Goal: Communication & Community: Answer question/provide support

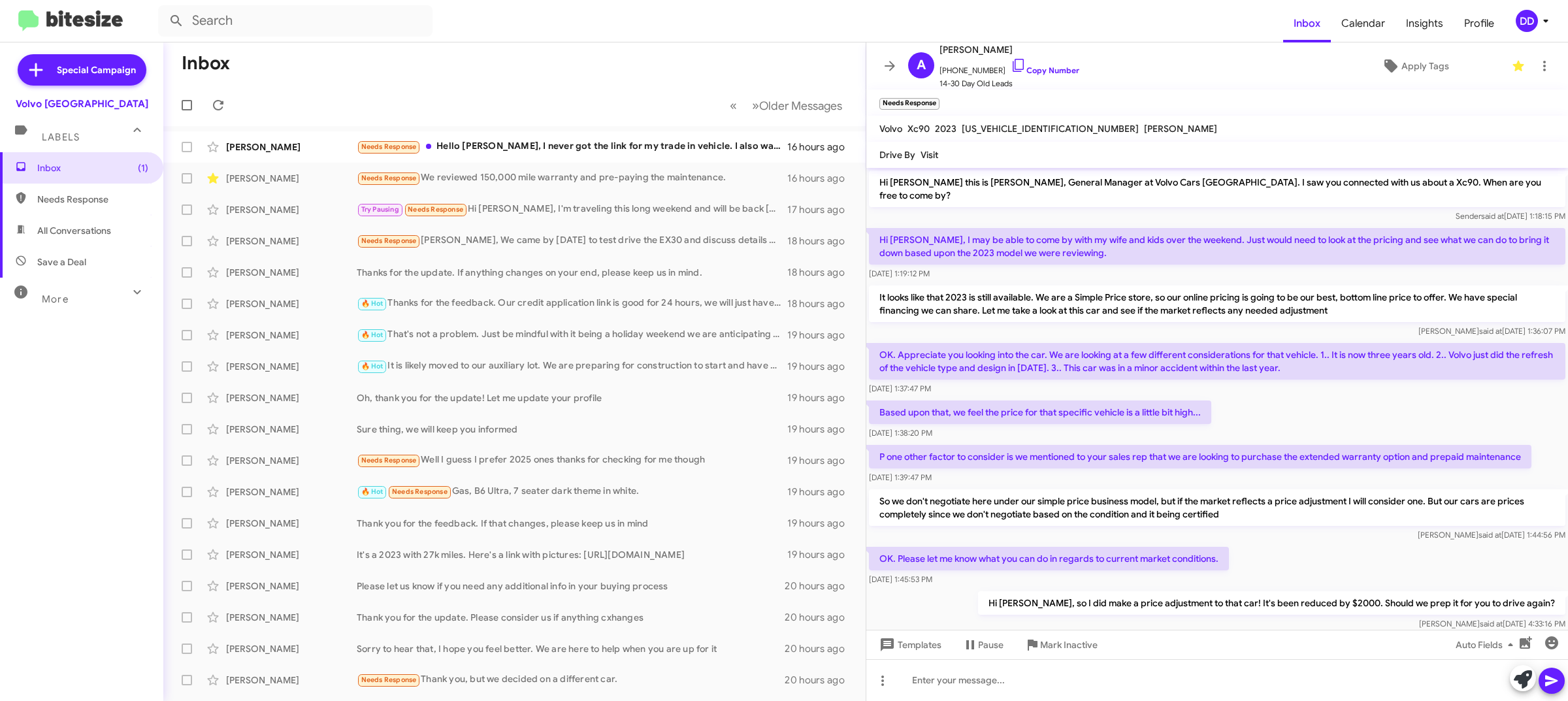
scroll to position [234, 0]
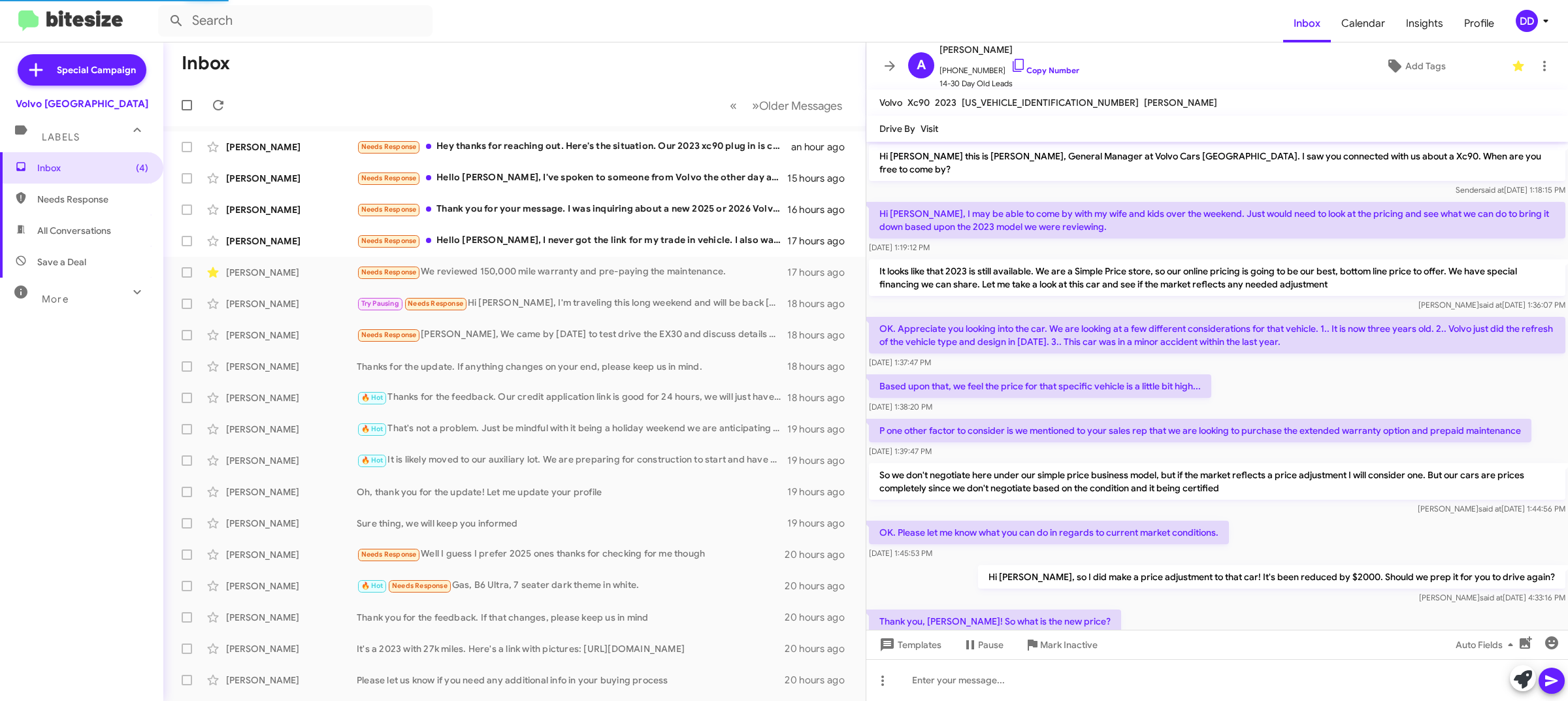
scroll to position [325, 0]
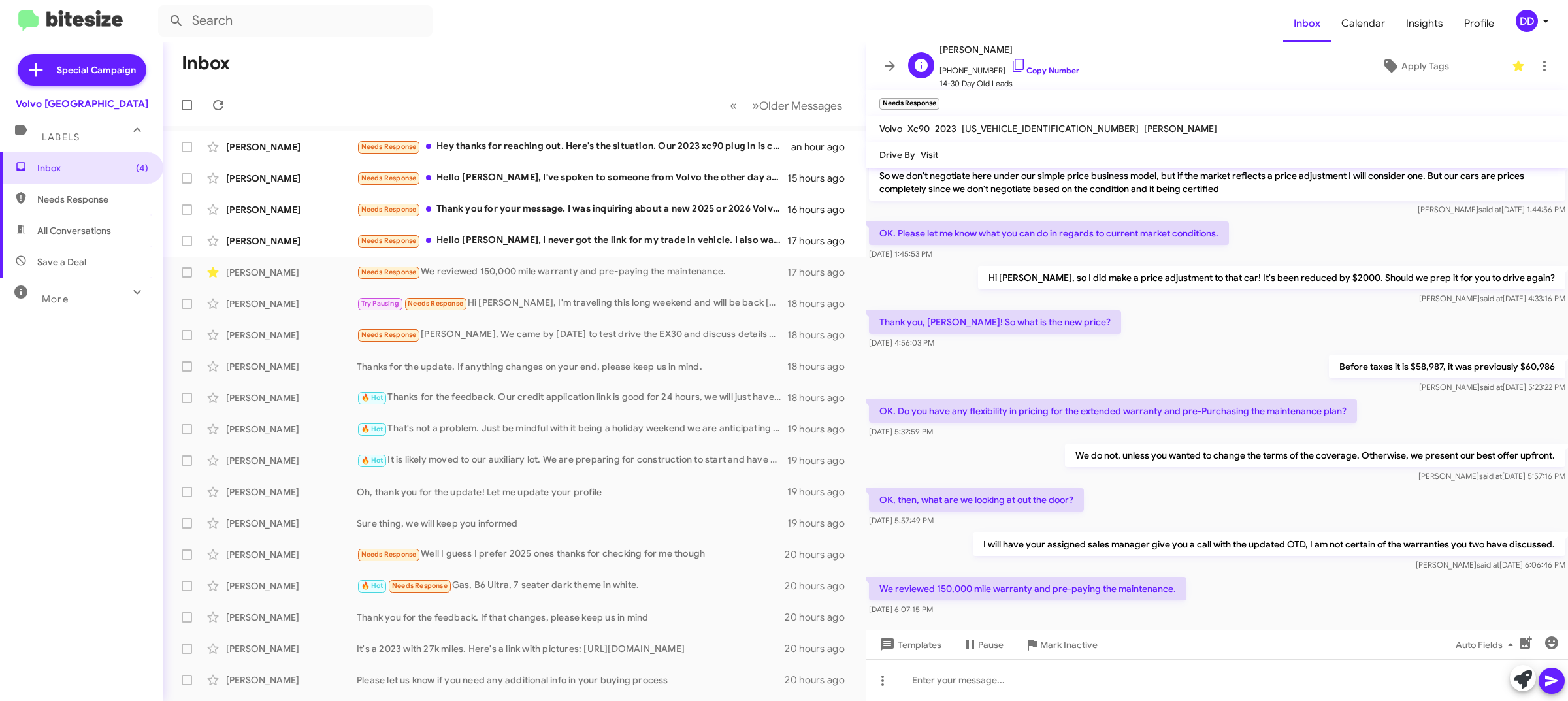
click at [1032, 77] on span "14-30 Day Old Leads" at bounding box center [1009, 83] width 140 height 13
click at [1036, 70] on link "Copy Number" at bounding box center [1045, 70] width 68 height 10
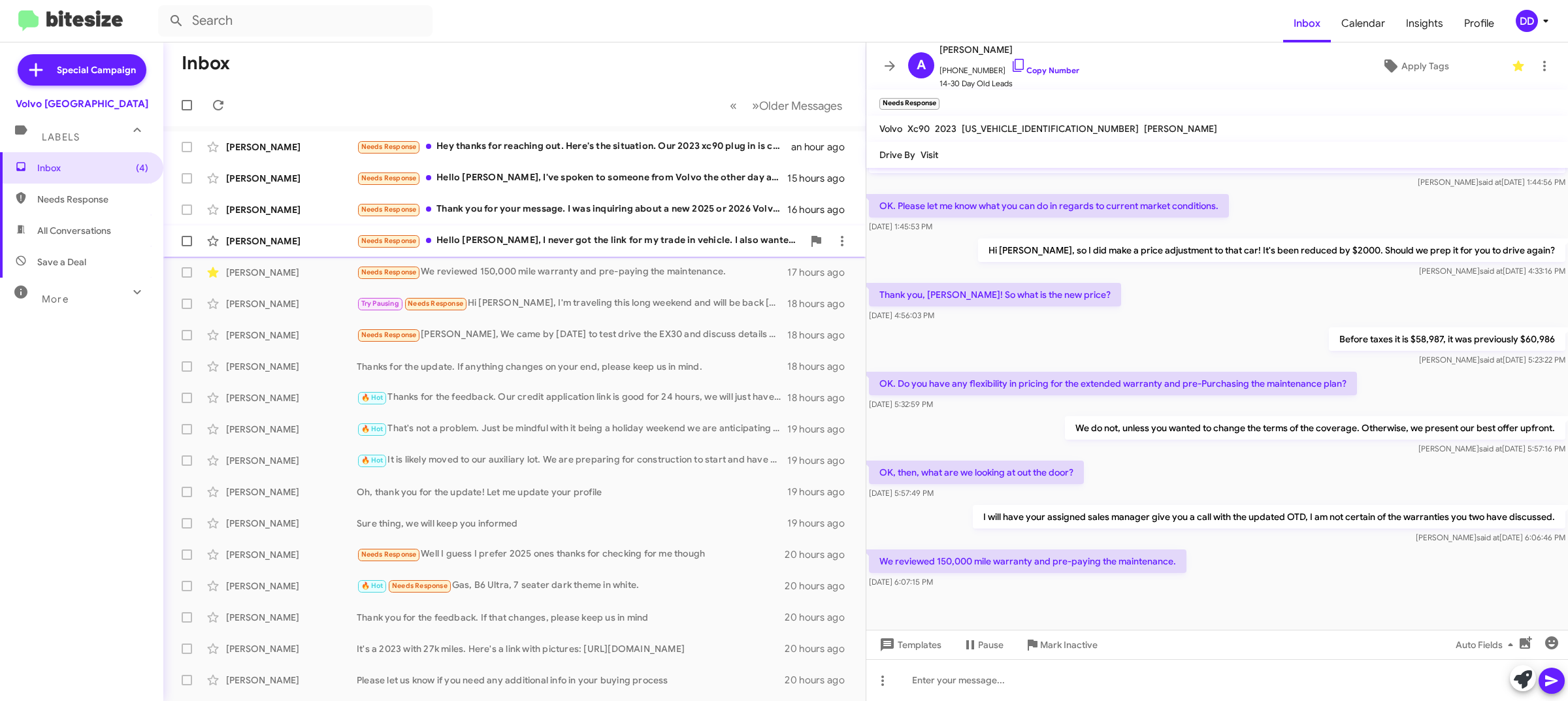
click at [586, 237] on div "Needs Response Hello David, I never got the link for my trade in vehicle. I als…" at bounding box center [579, 240] width 446 height 15
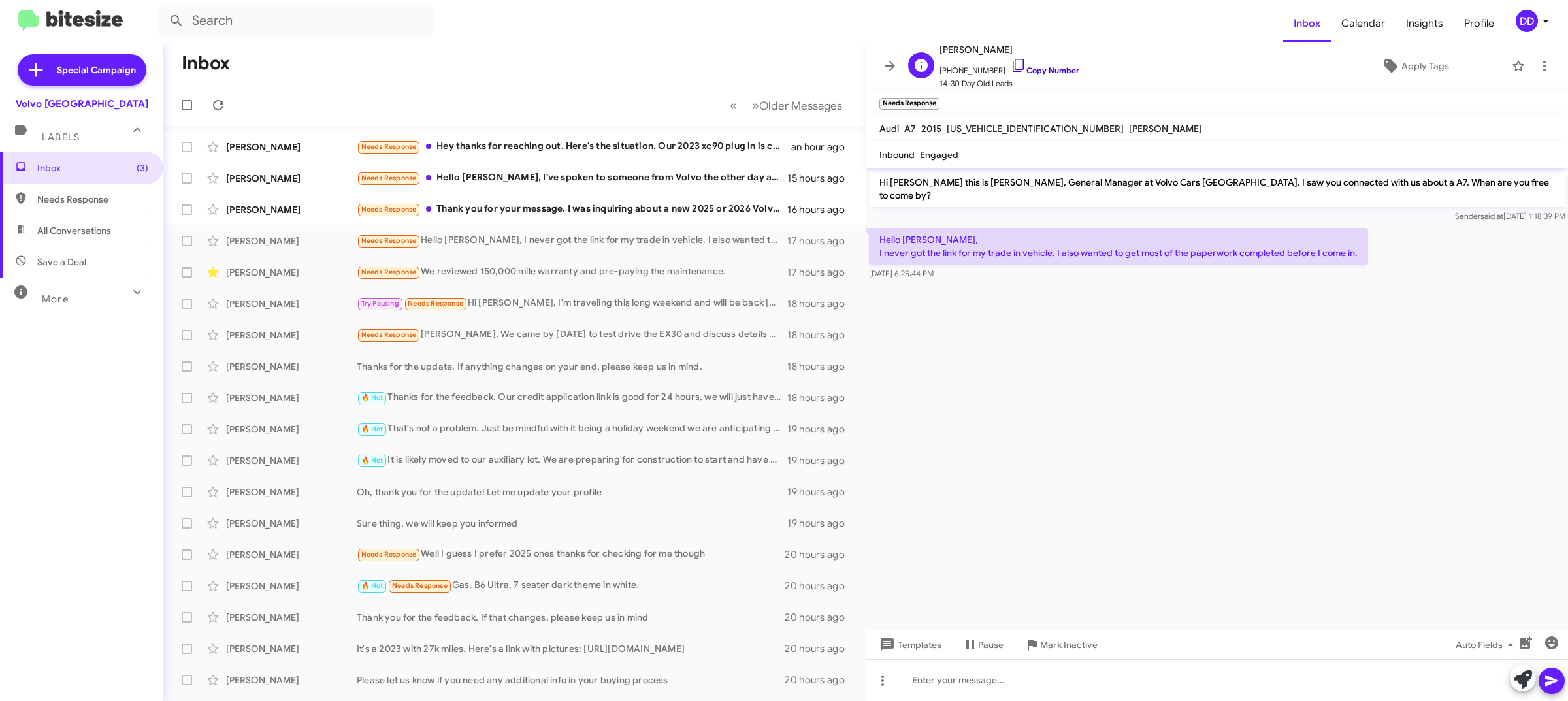
click at [1030, 72] on link "Copy Number" at bounding box center [1045, 70] width 68 height 10
click at [1079, 683] on div at bounding box center [1216, 680] width 701 height 42
click at [542, 209] on div "Needs Response Thank you for your message. I was inquiring about a new 2025 or …" at bounding box center [579, 210] width 446 height 15
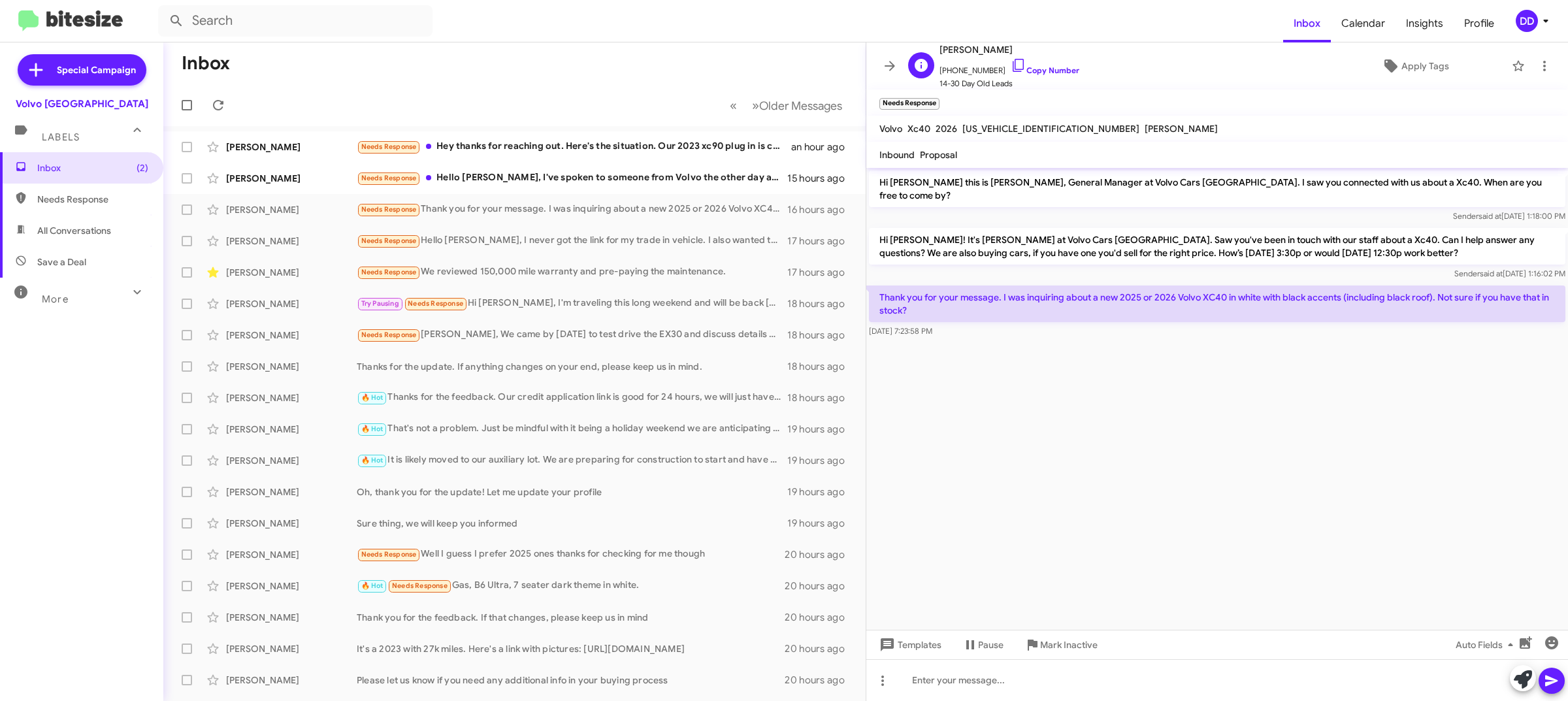
click at [1035, 64] on span "+14087187643 Copy Number" at bounding box center [1009, 67] width 140 height 20
click at [1035, 70] on link "Copy Number" at bounding box center [1045, 70] width 68 height 10
click at [1183, 690] on div at bounding box center [1216, 680] width 701 height 42
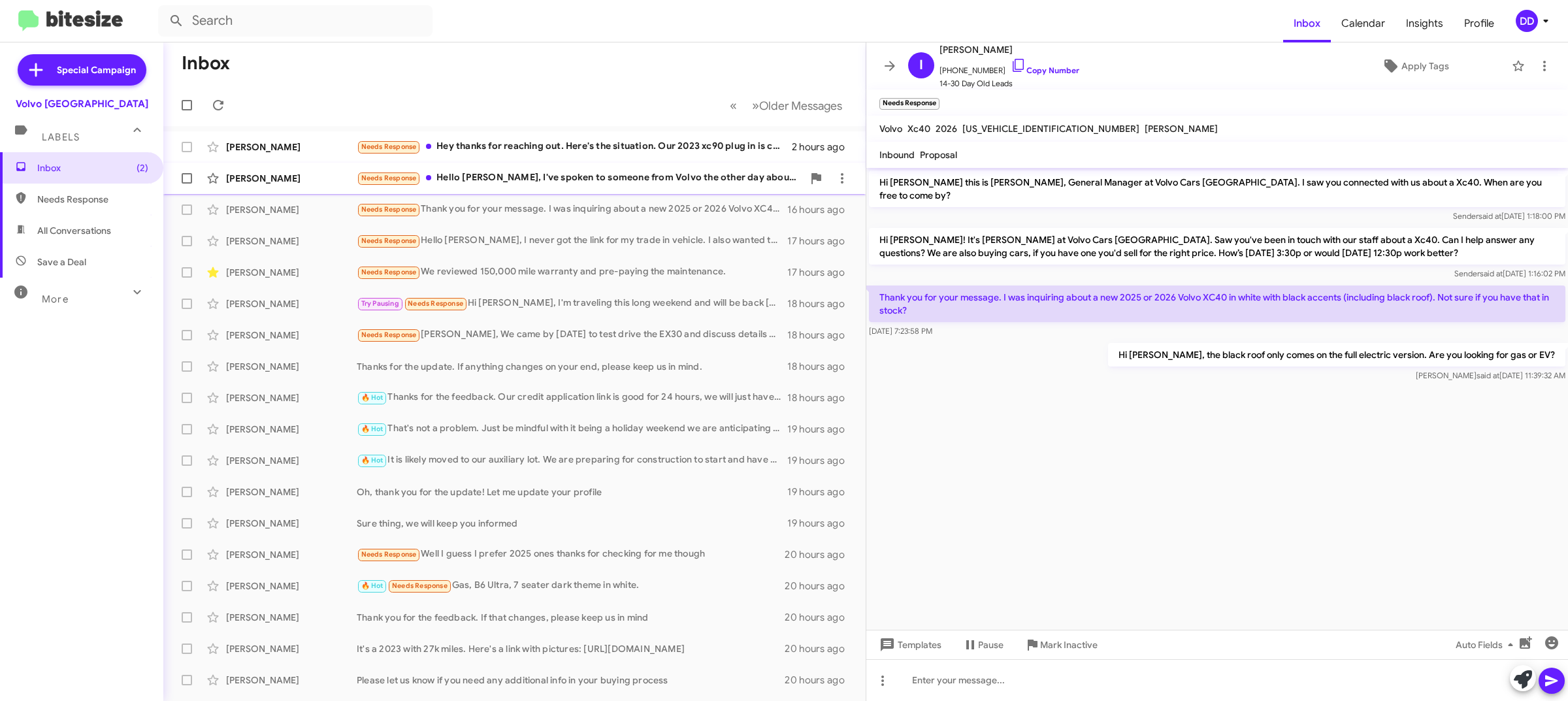
click at [560, 174] on div "Needs Response Hello David, I've spoken to someone from Volvo the other day abo…" at bounding box center [579, 178] width 446 height 15
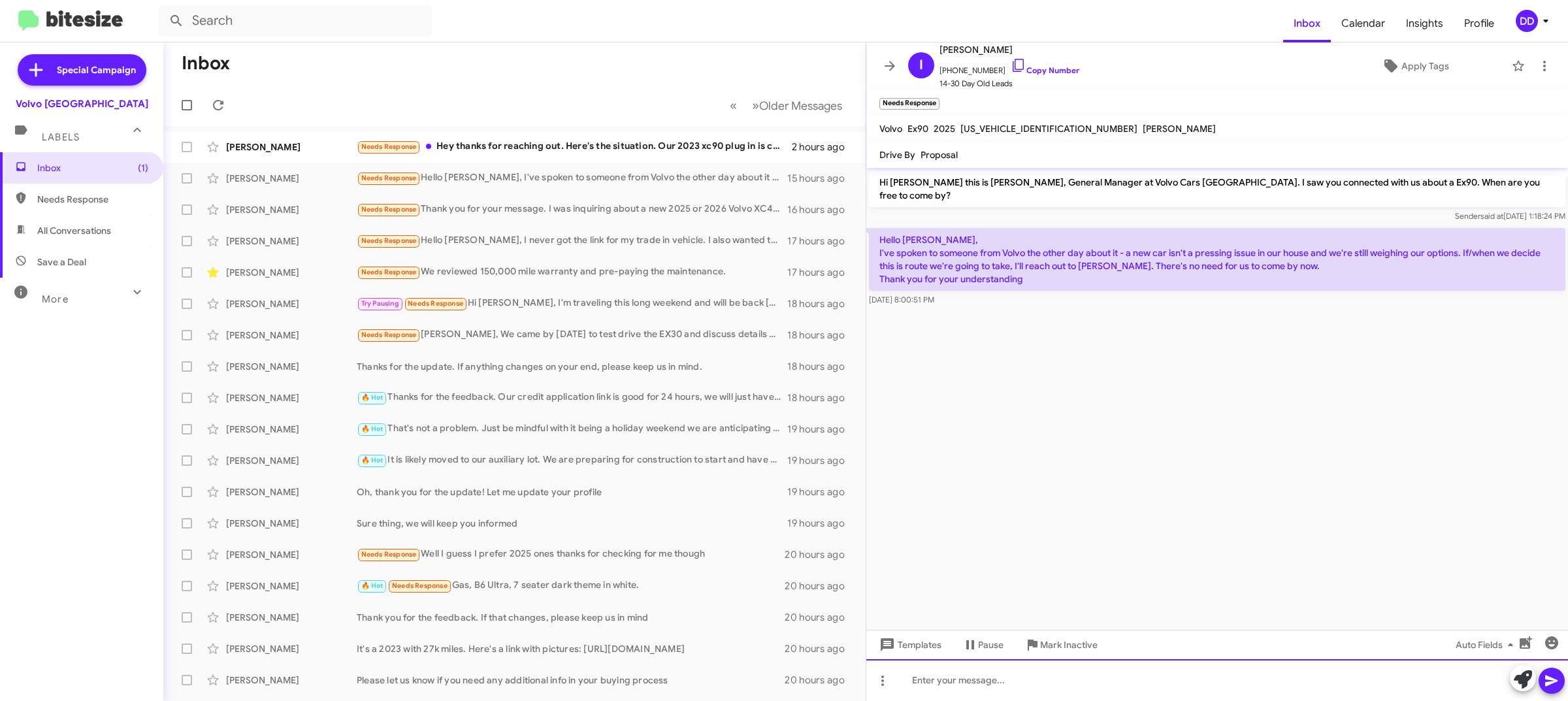
click at [1095, 685] on div at bounding box center [1216, 680] width 701 height 42
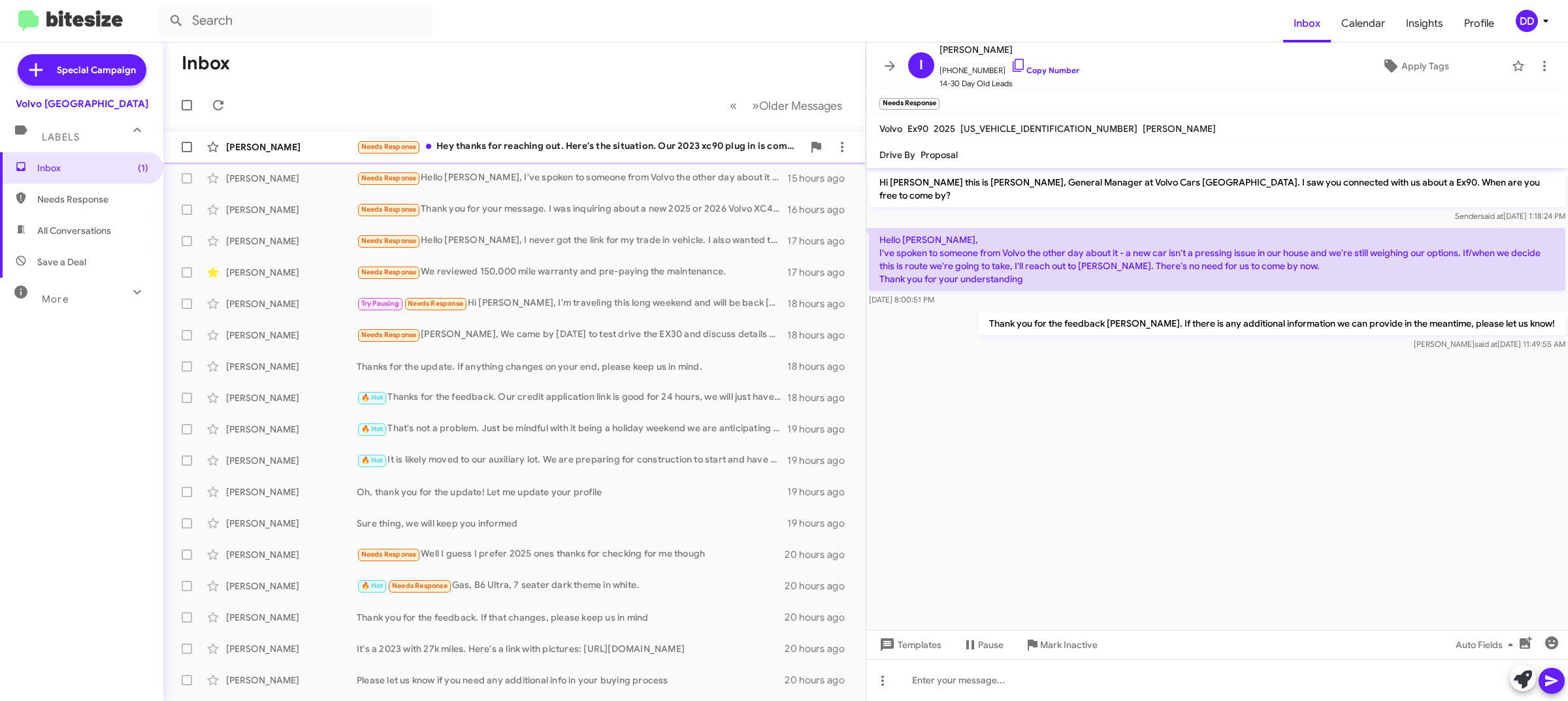
click at [569, 150] on div "Needs Response Hey thanks for reaching out. Here's the situation. Our 2023 xc90…" at bounding box center [579, 147] width 446 height 15
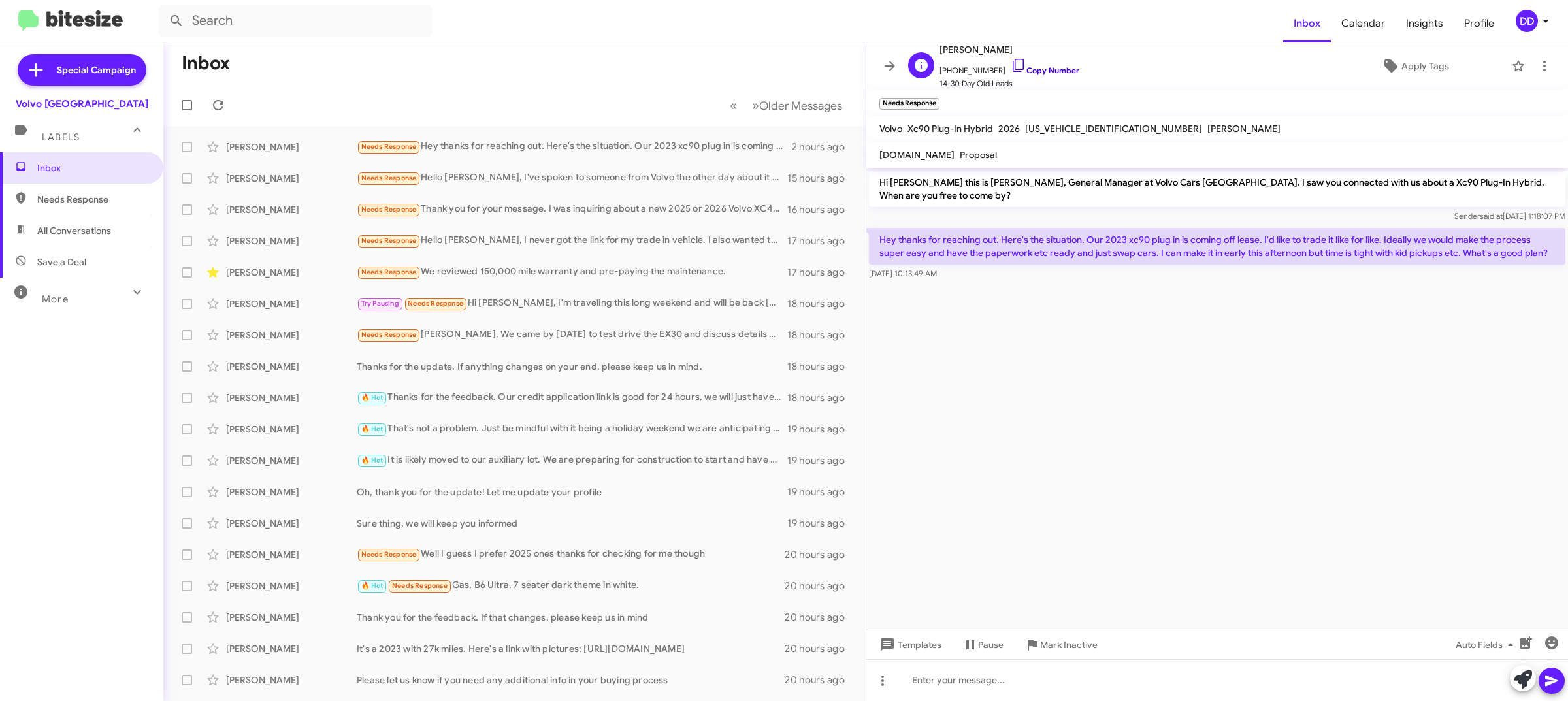
click at [1041, 68] on link "Copy Number" at bounding box center [1045, 70] width 68 height 10
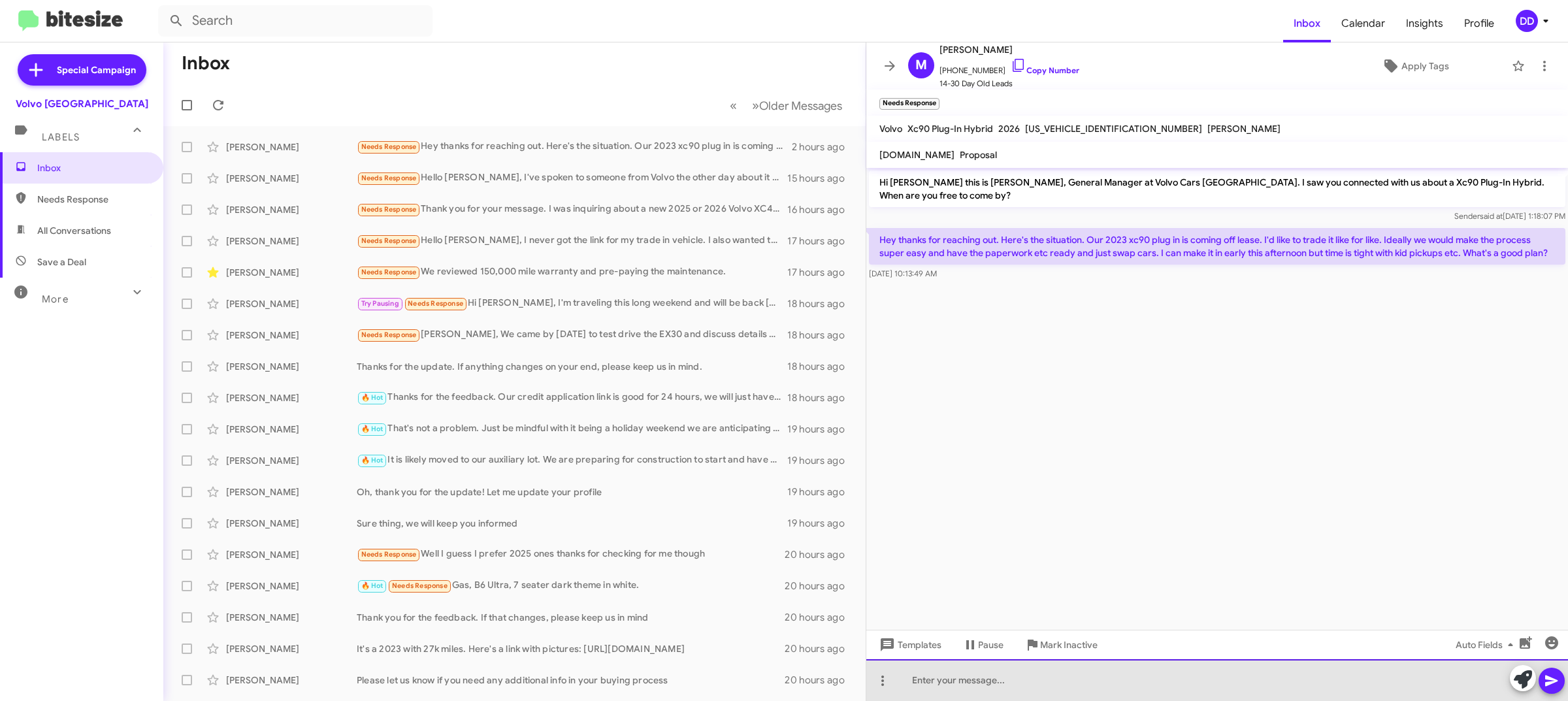
click at [1069, 688] on div at bounding box center [1216, 680] width 701 height 42
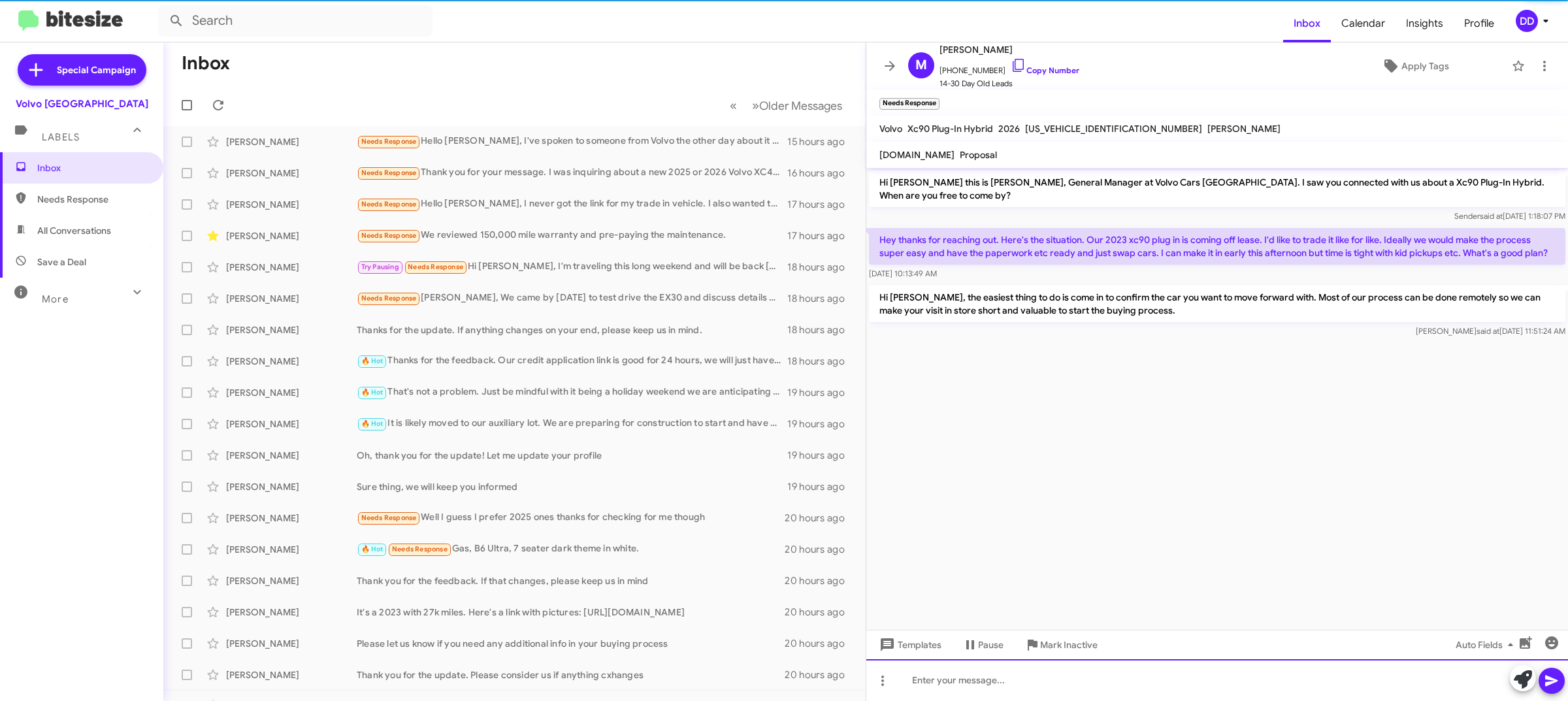
scroll to position [57, 0]
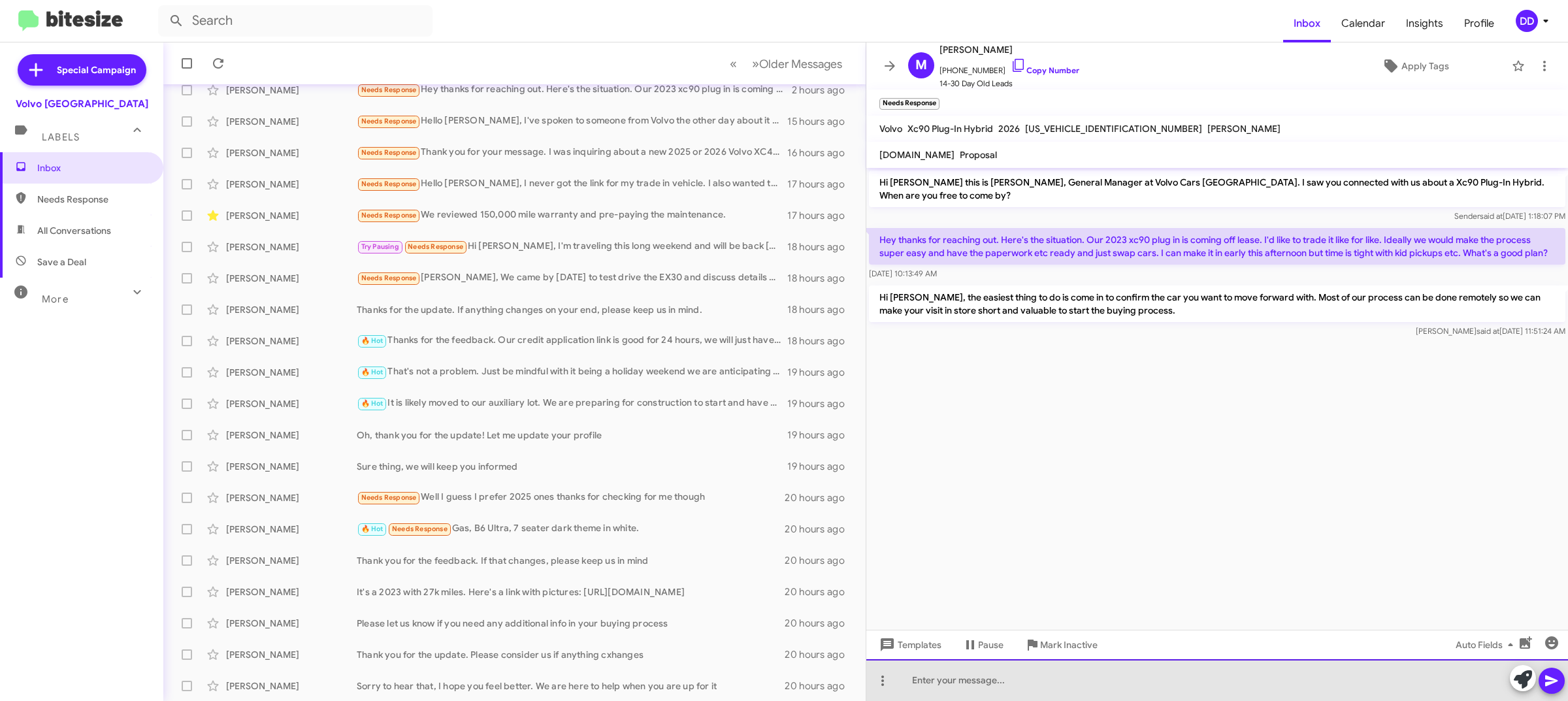
click at [1308, 684] on div at bounding box center [1216, 680] width 701 height 42
drag, startPoint x: 1160, startPoint y: 678, endPoint x: 898, endPoint y: 686, distance: 262.1
click at [898, 686] on div "I see we have sent you proposals on a 2026 XC90" at bounding box center [1216, 680] width 701 height 42
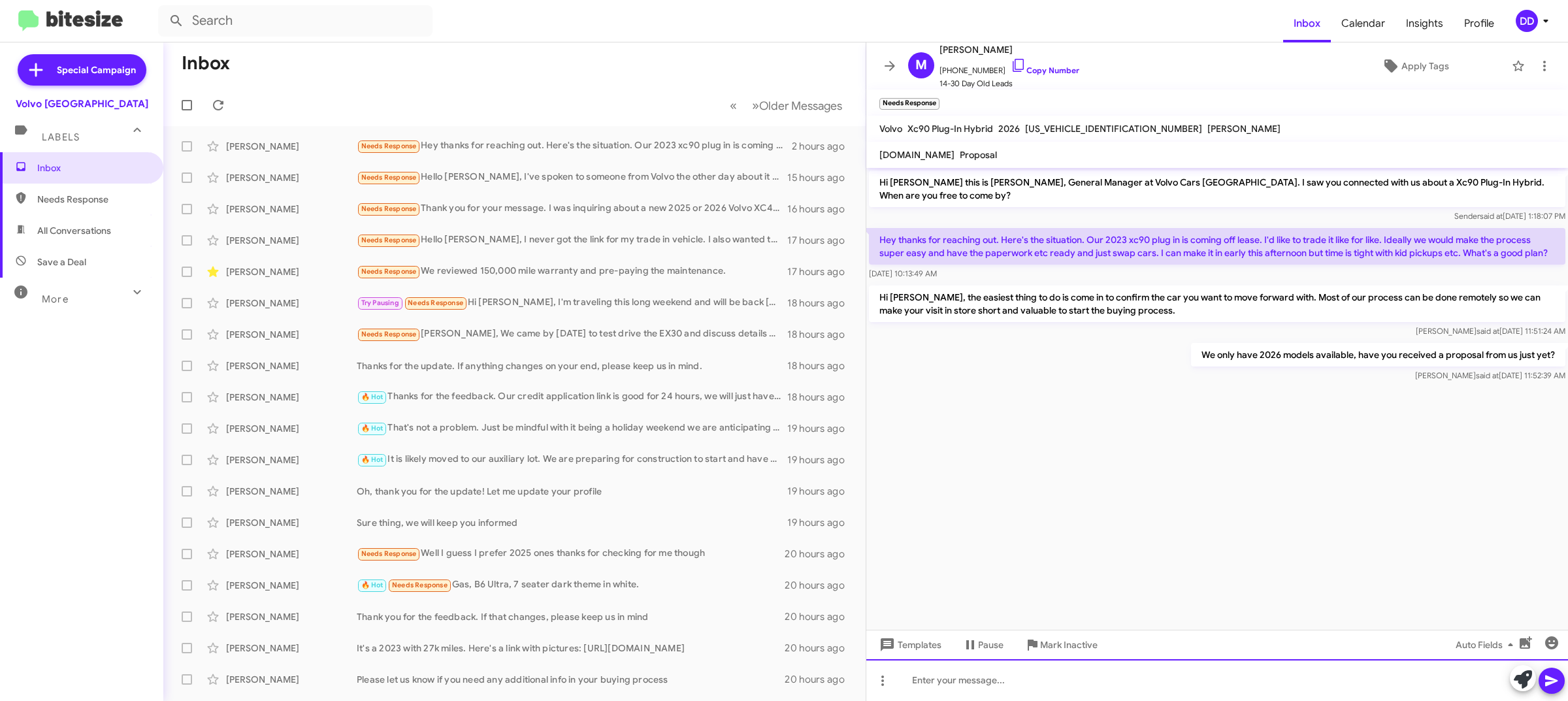
scroll to position [0, 0]
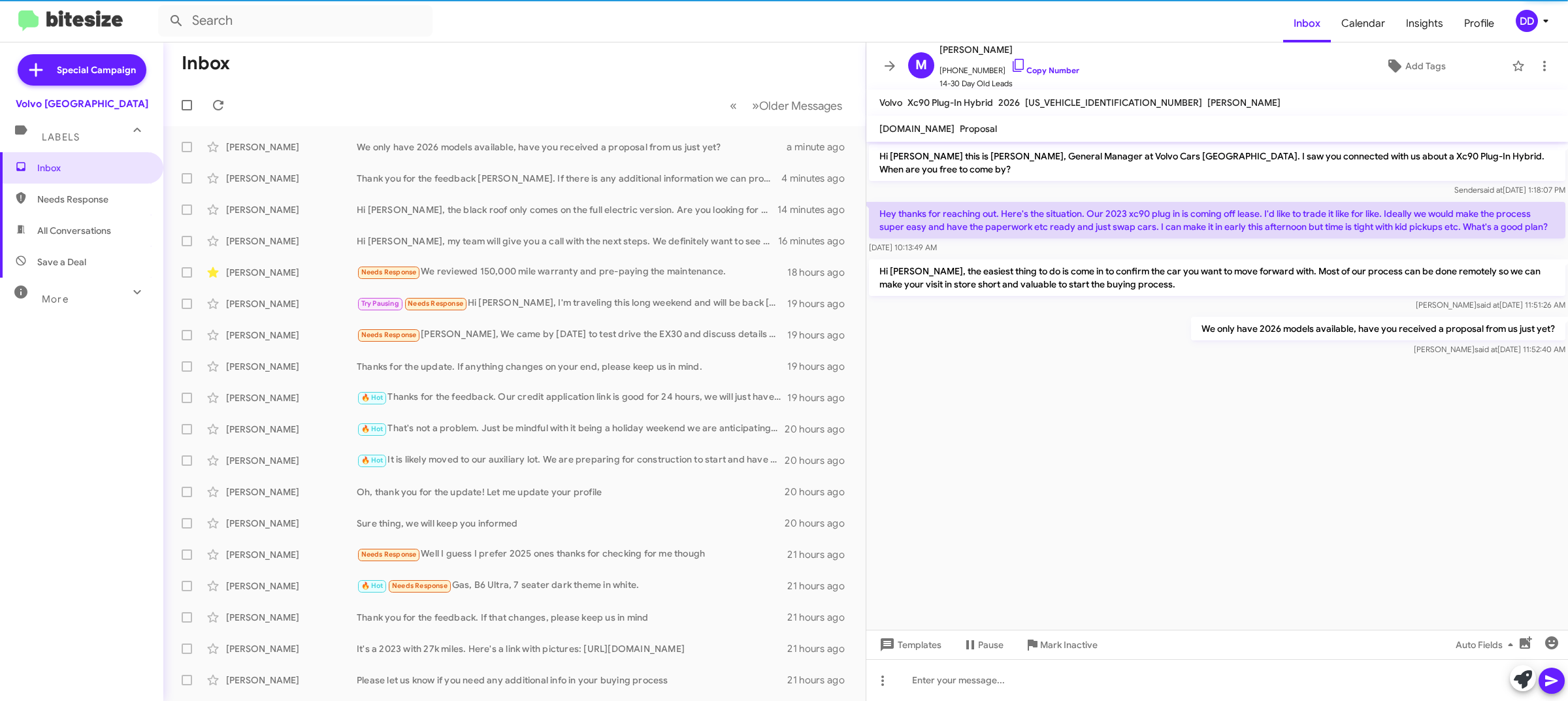
click at [588, 59] on mat-toolbar-row "Inbox" at bounding box center [514, 63] width 702 height 42
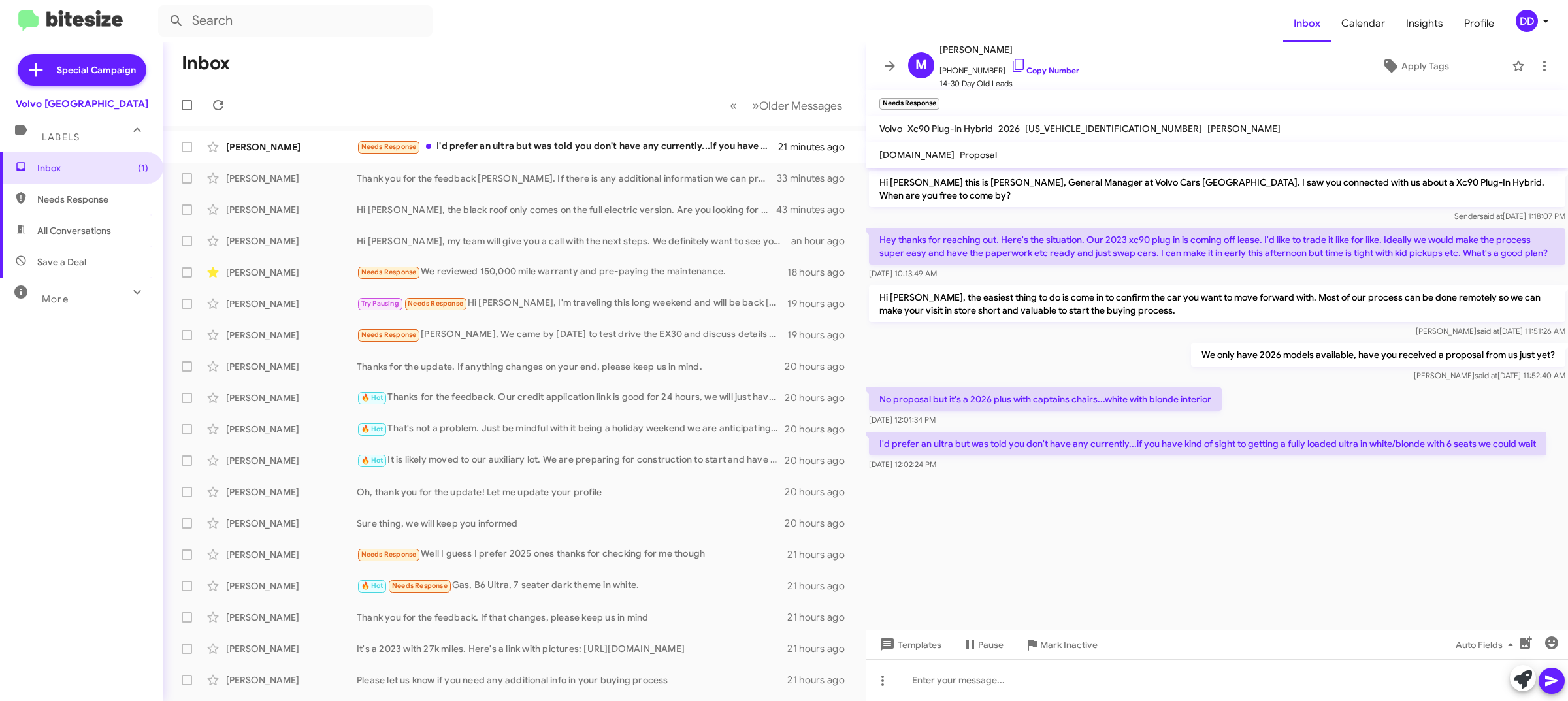
click at [1209, 458] on div "Aug 29, 2025, 12:02:24 PM" at bounding box center [1207, 464] width 677 height 13
click at [1044, 686] on div at bounding box center [1216, 680] width 701 height 42
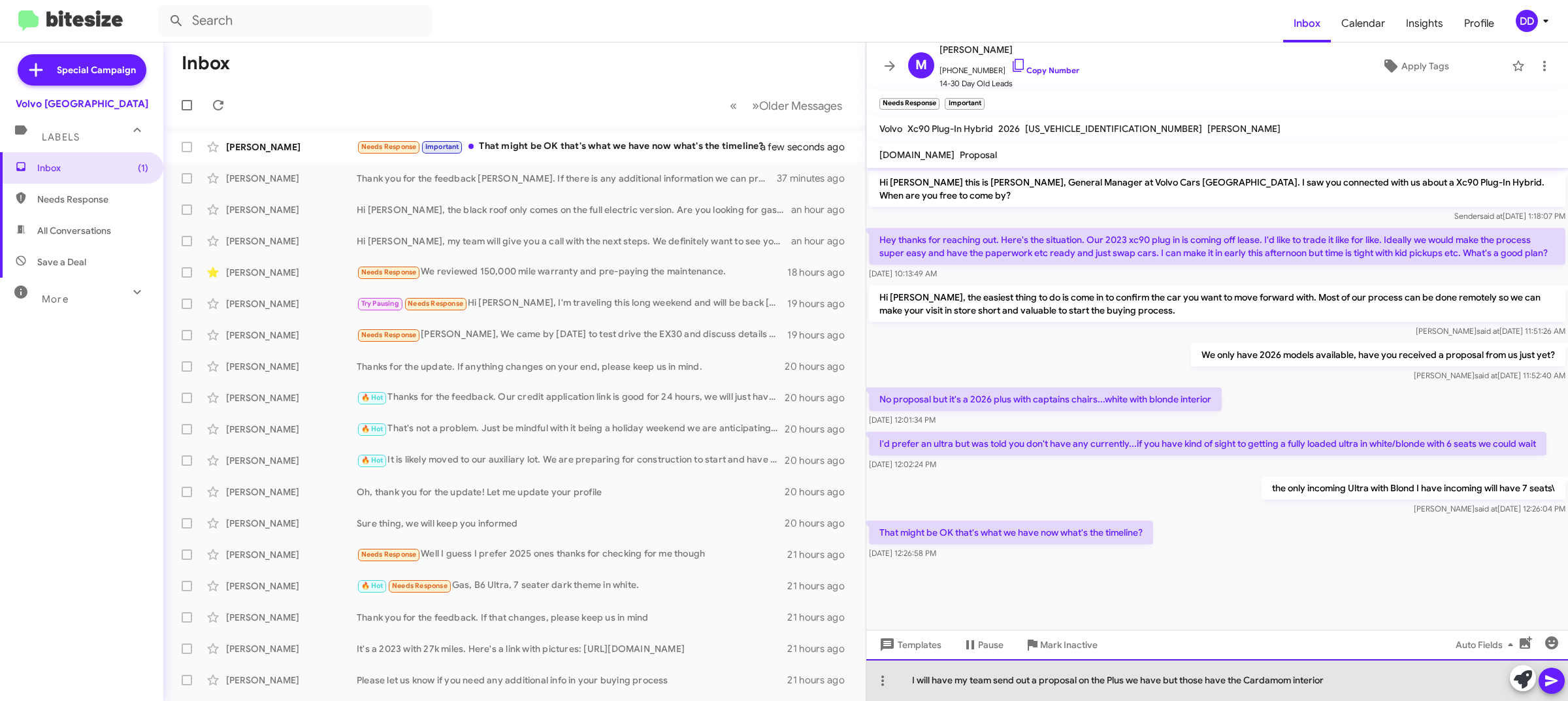
click at [1402, 686] on div "I will have my team send out a proposal on the Plus we have but those have the …" at bounding box center [1216, 680] width 701 height 42
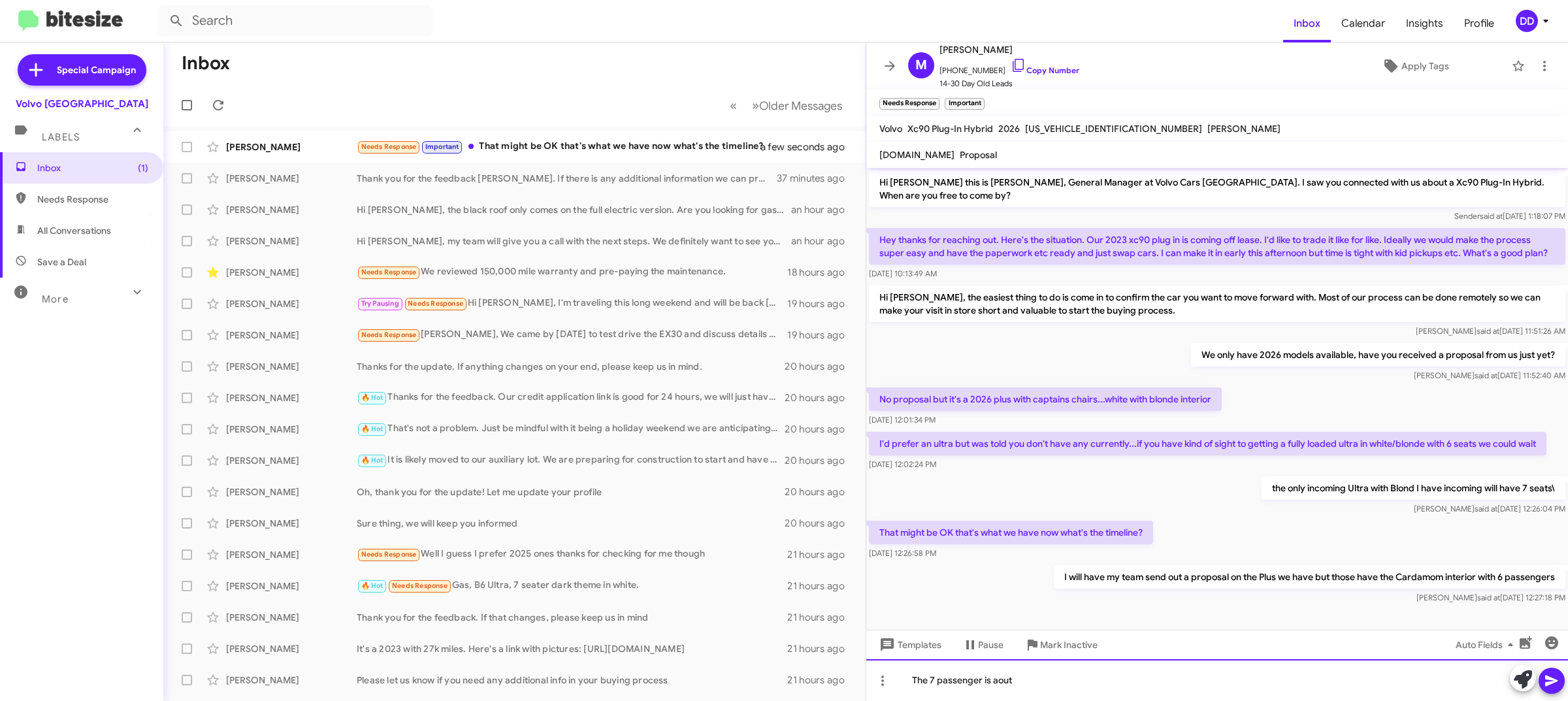
click at [1121, 674] on div "The 7 passenger is aout" at bounding box center [1216, 680] width 701 height 42
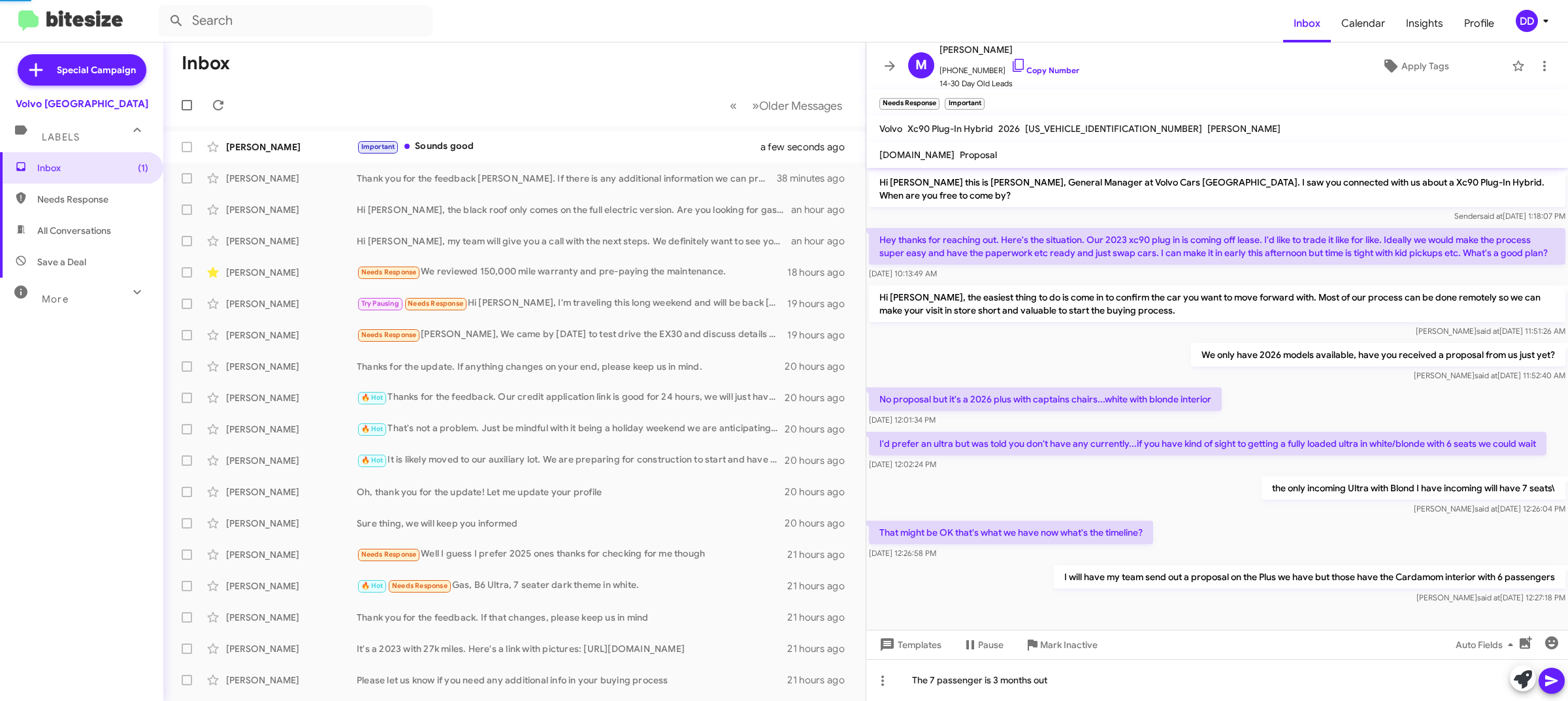
scroll to position [66, 0]
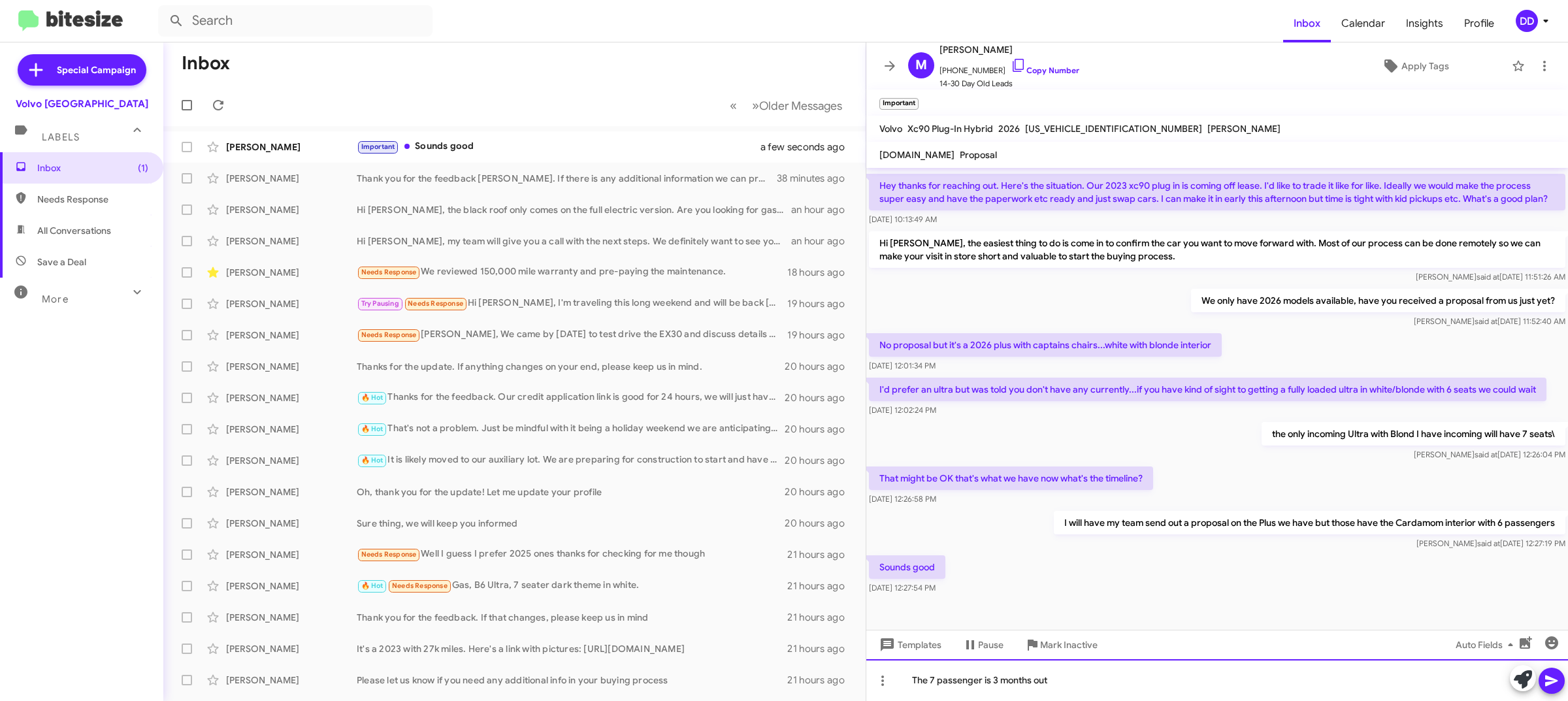
click at [1003, 683] on div "The 7 passenger is 3 months out" at bounding box center [1216, 680] width 701 height 42
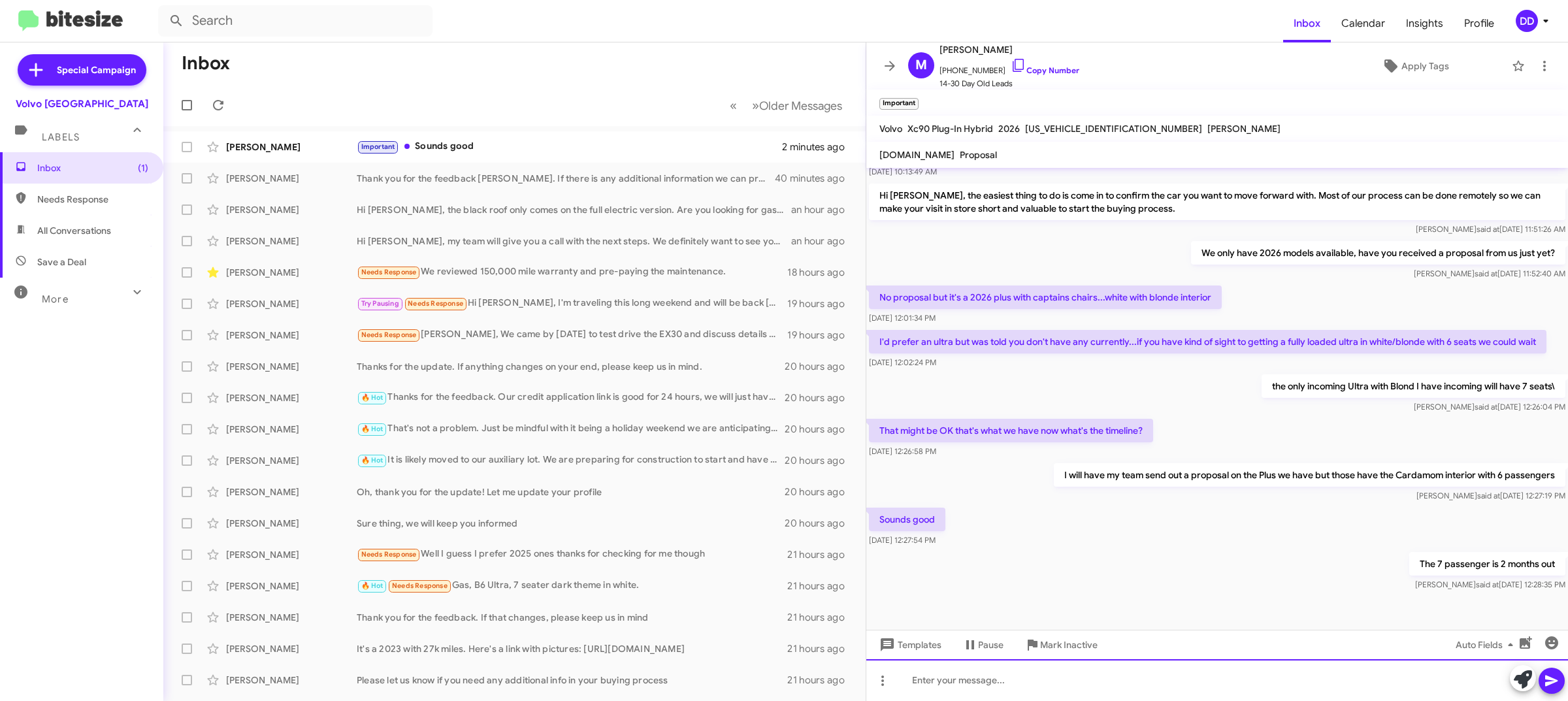
scroll to position [114, 0]
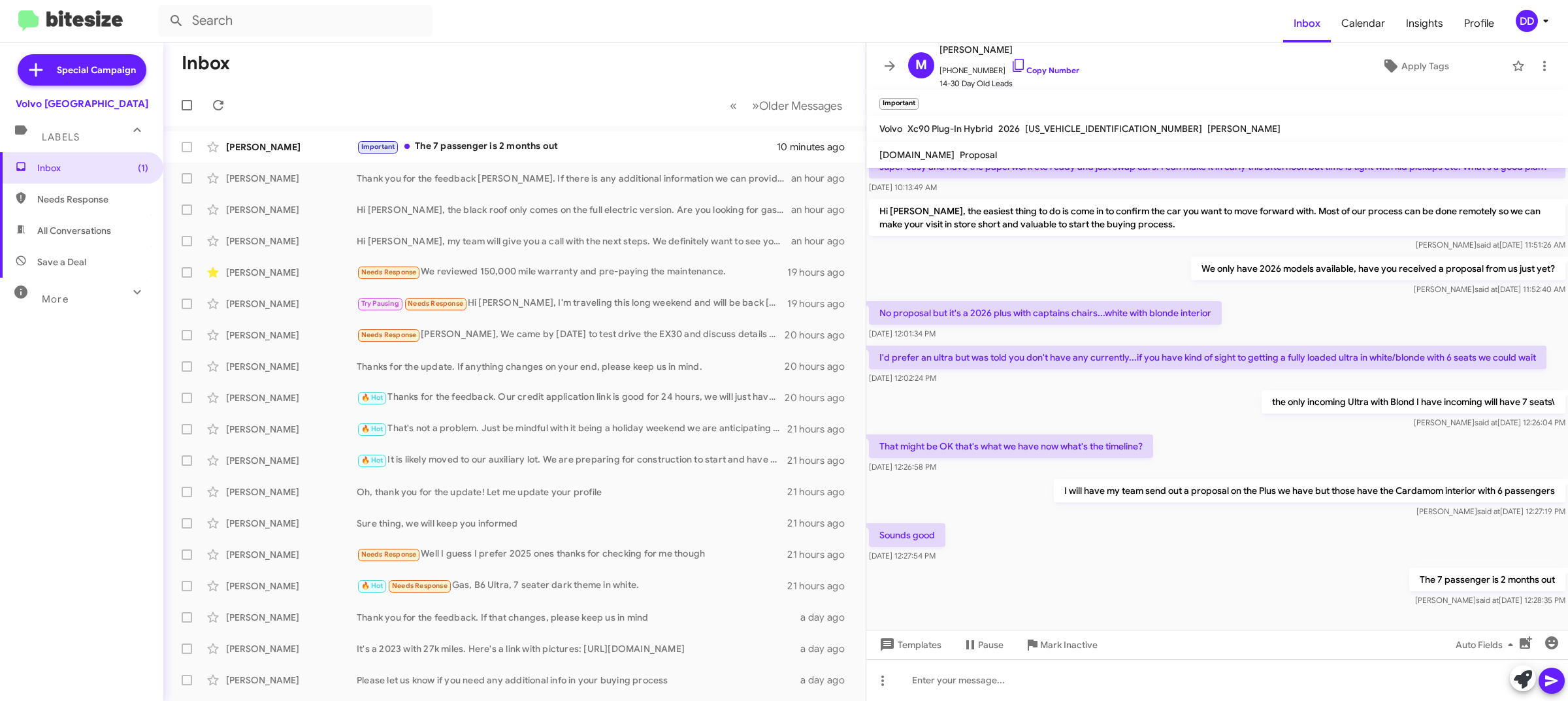
scroll to position [114, 0]
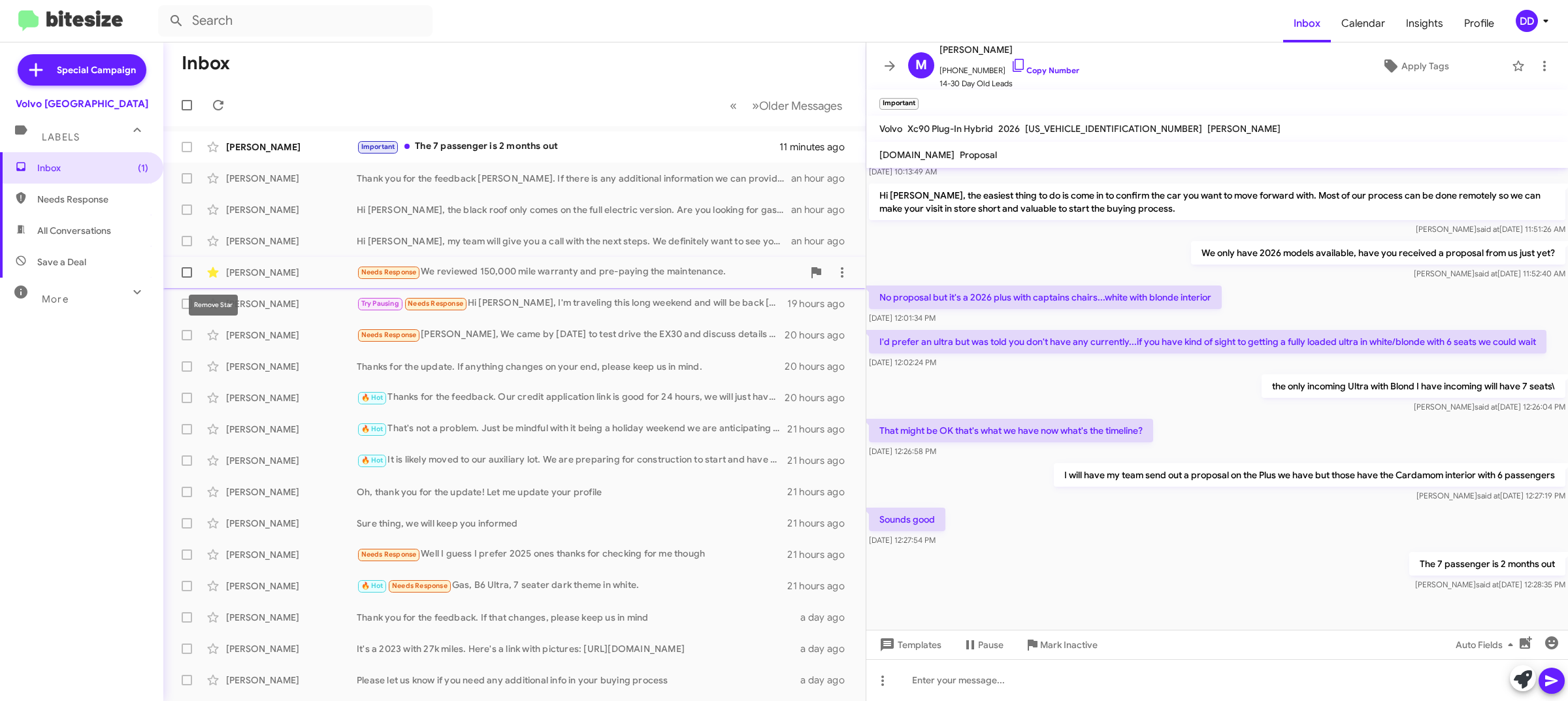
click at [210, 269] on icon at bounding box center [212, 272] width 16 height 16
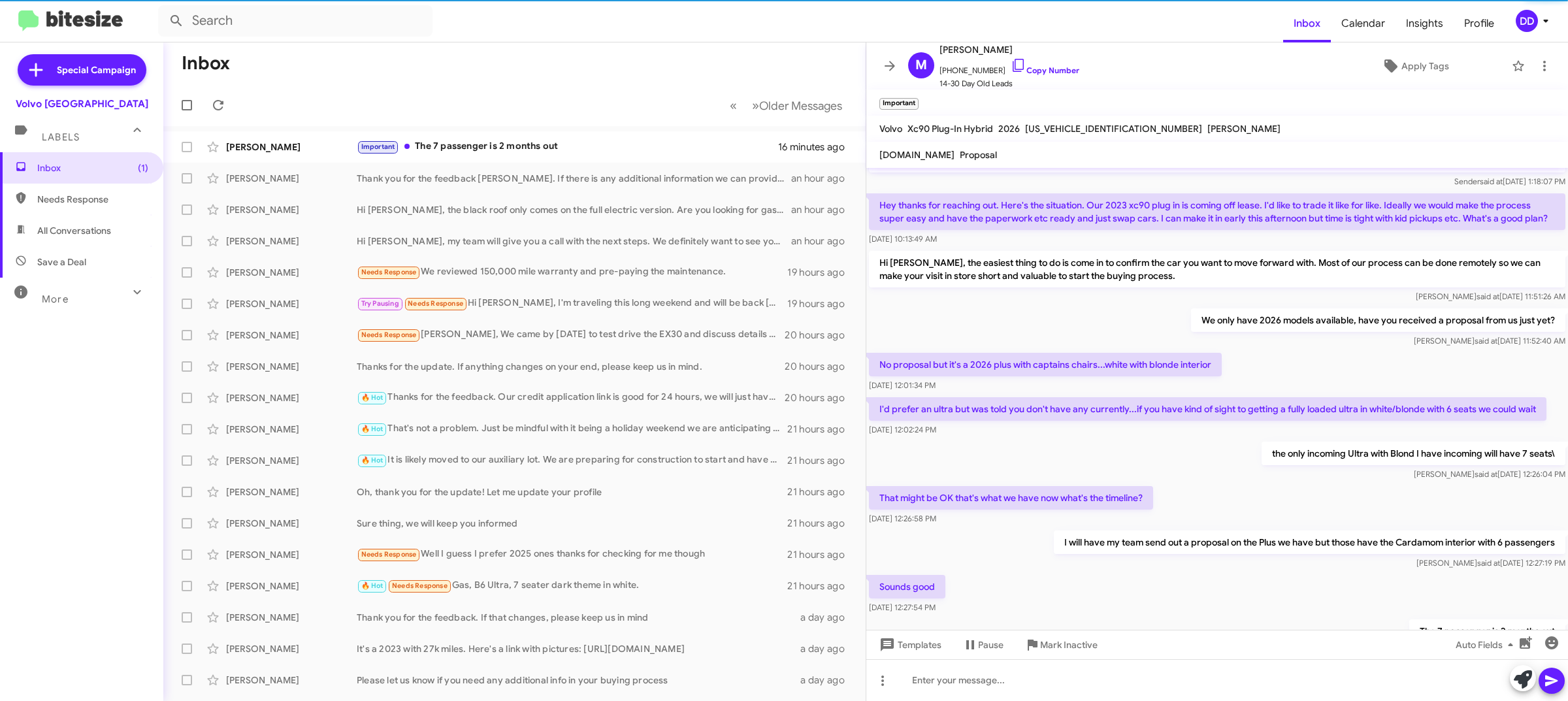
scroll to position [114, 0]
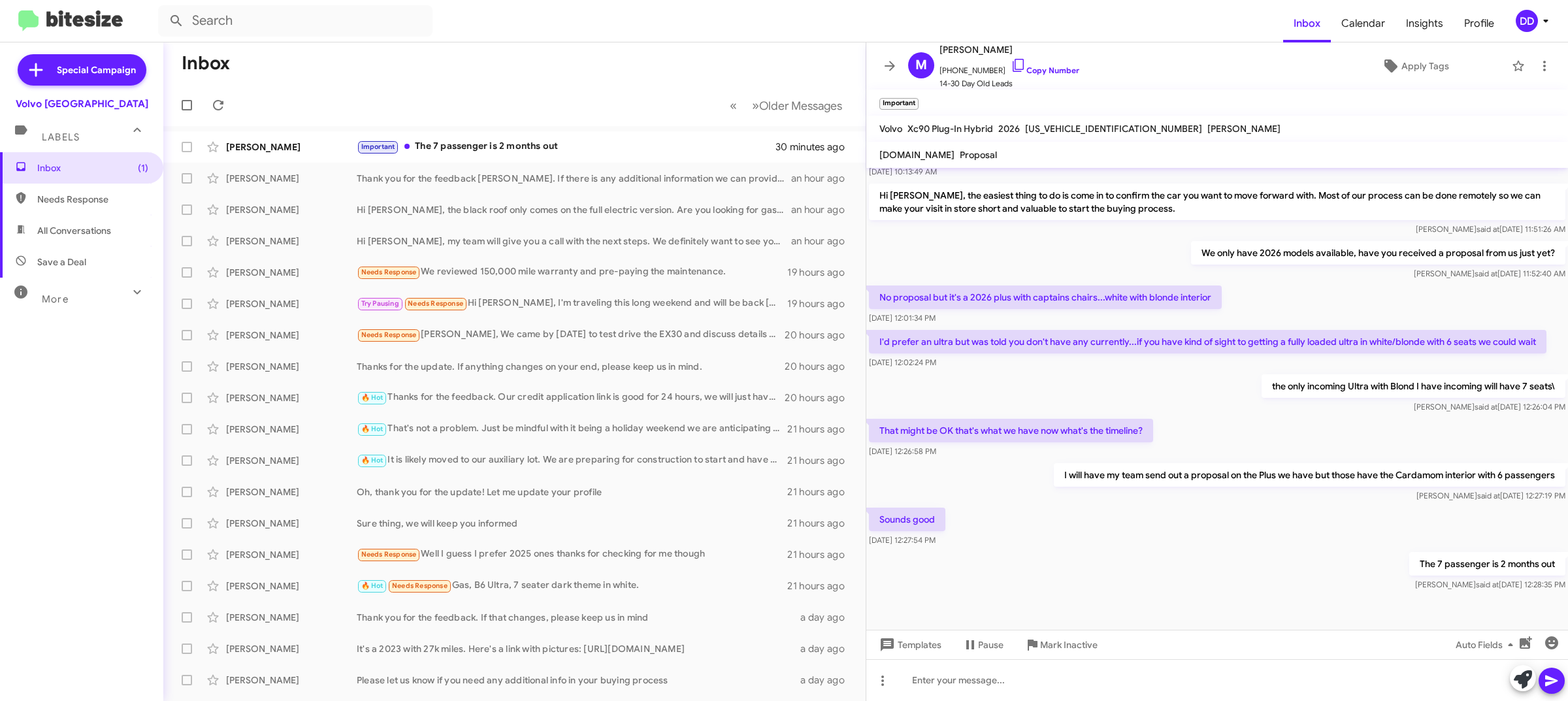
drag, startPoint x: 518, startPoint y: 73, endPoint x: 550, endPoint y: 38, distance: 47.4
click at [518, 75] on mat-toolbar-row "Inbox" at bounding box center [514, 63] width 702 height 42
click at [1241, 671] on div at bounding box center [1216, 680] width 701 height 42
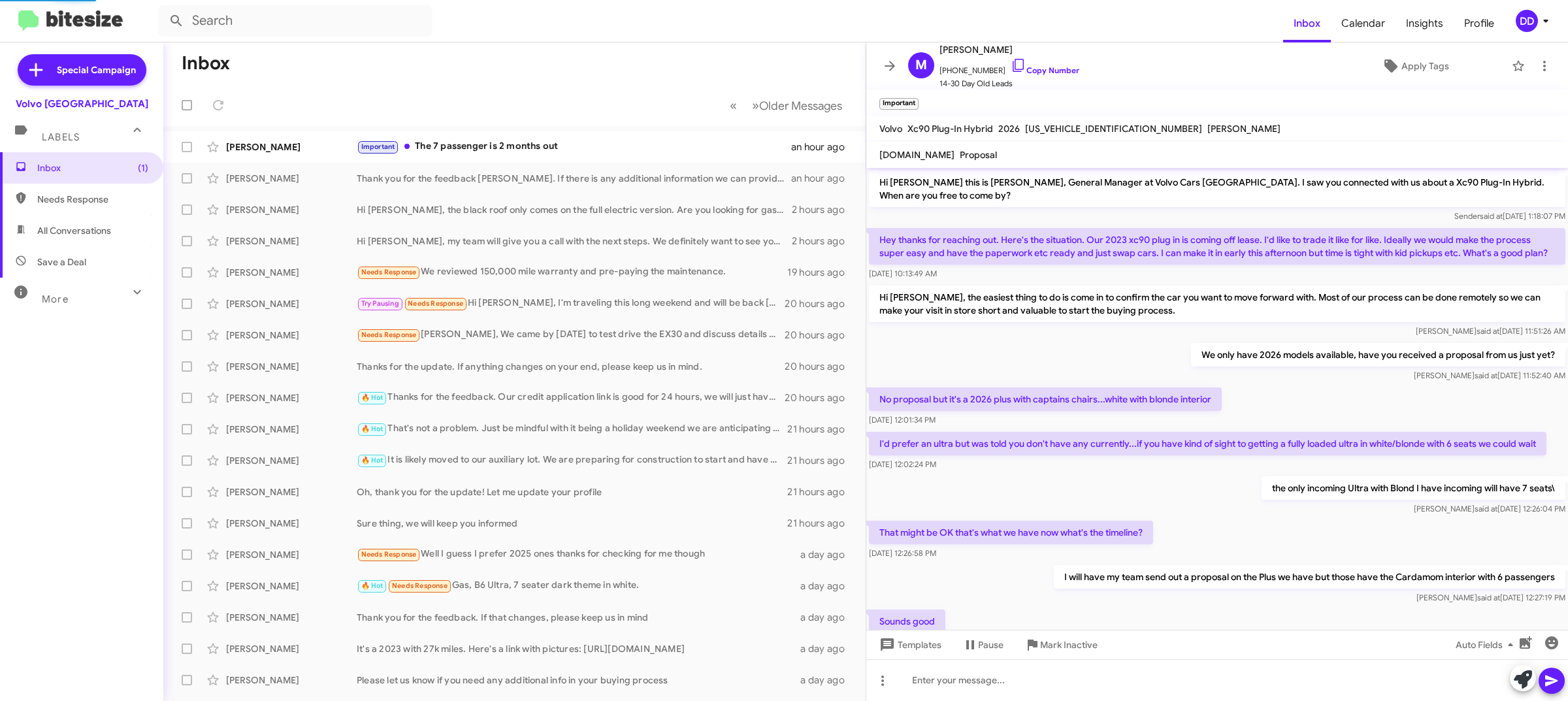
scroll to position [209, 0]
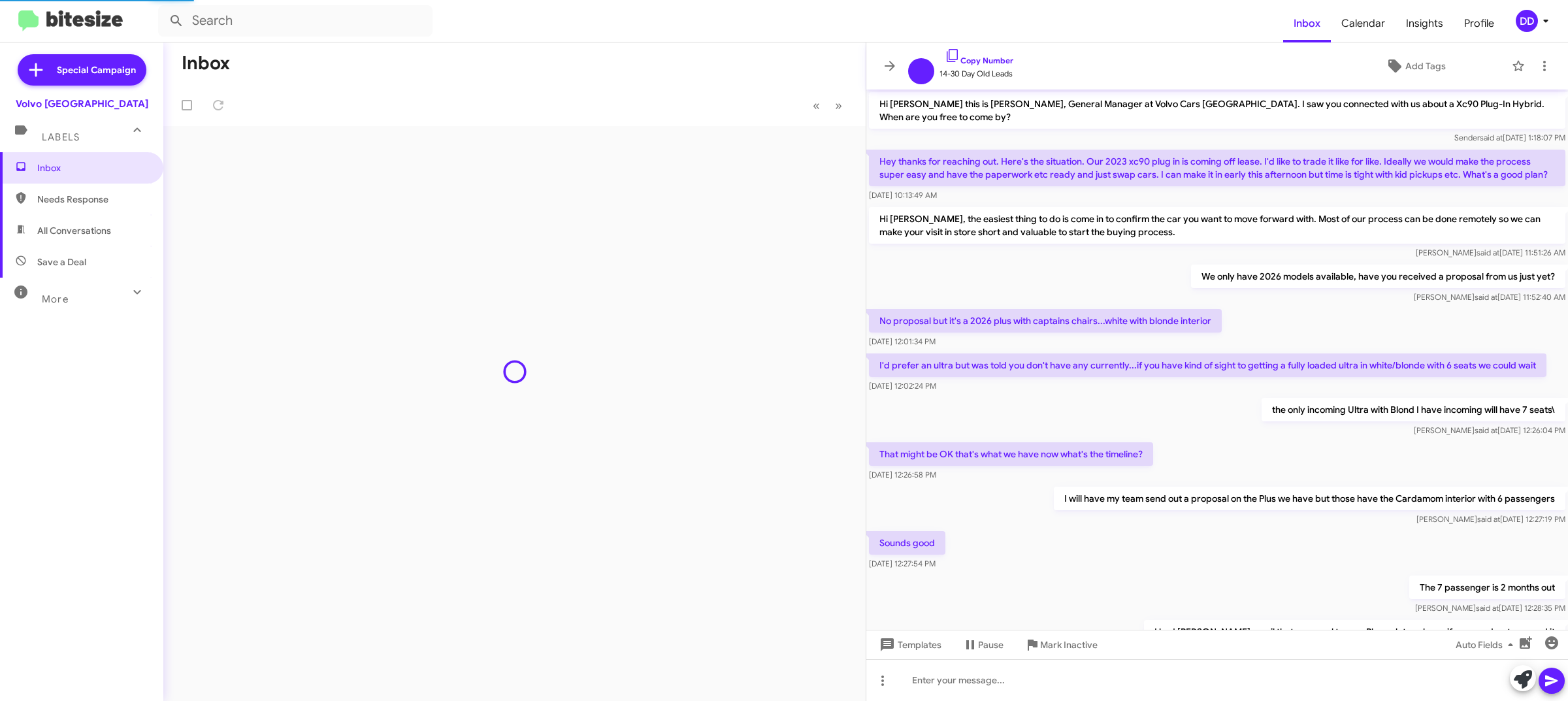
scroll to position [130, 0]
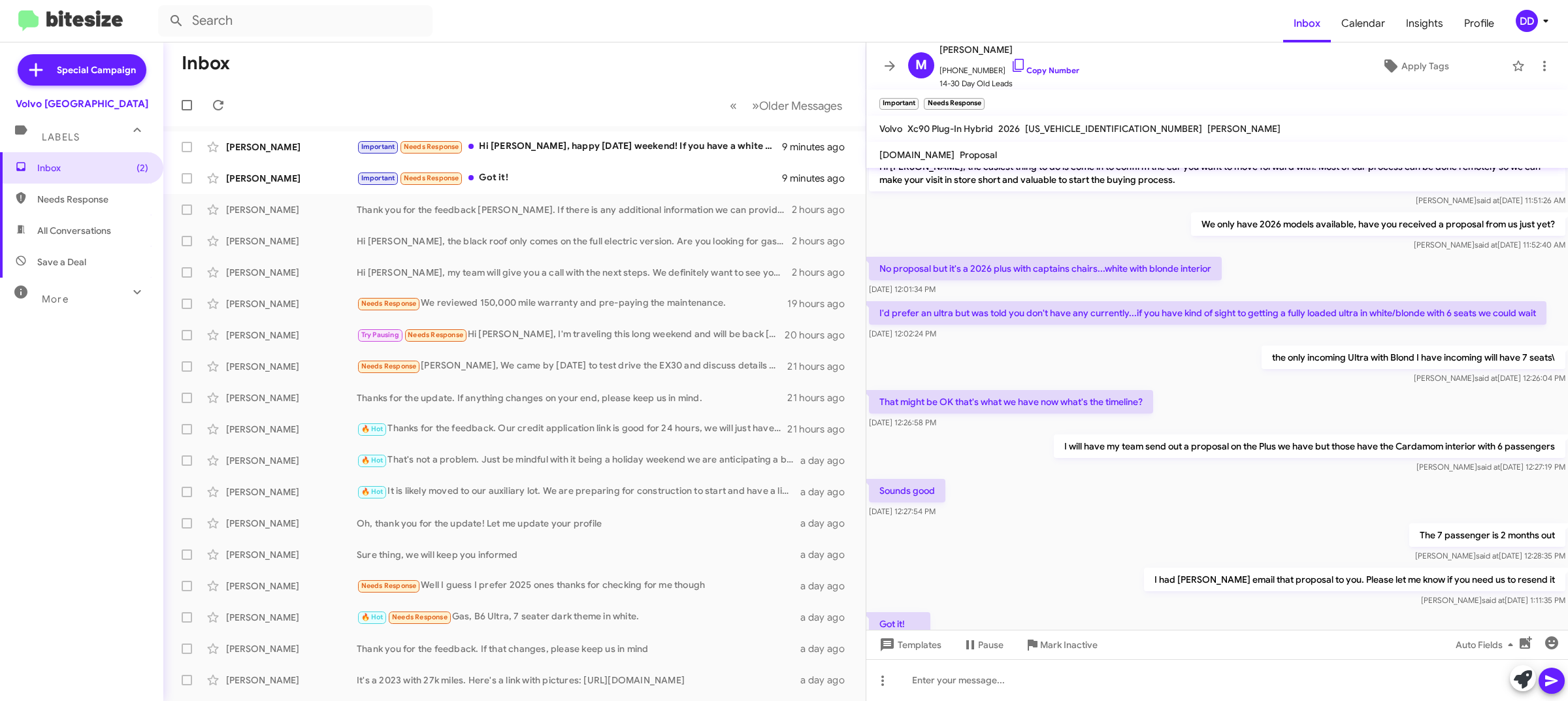
click at [567, 54] on mat-toolbar-row "Inbox" at bounding box center [514, 63] width 702 height 42
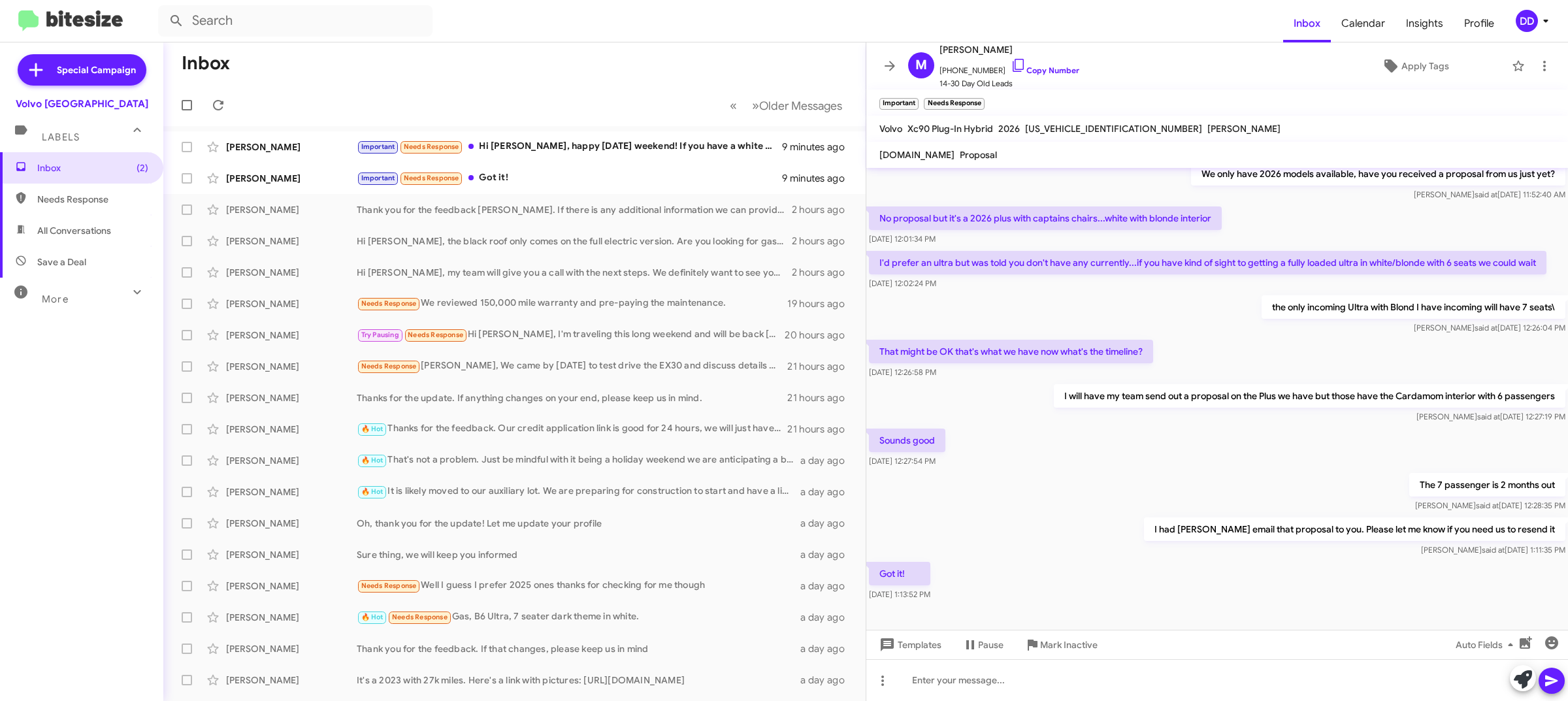
scroll to position [209, 0]
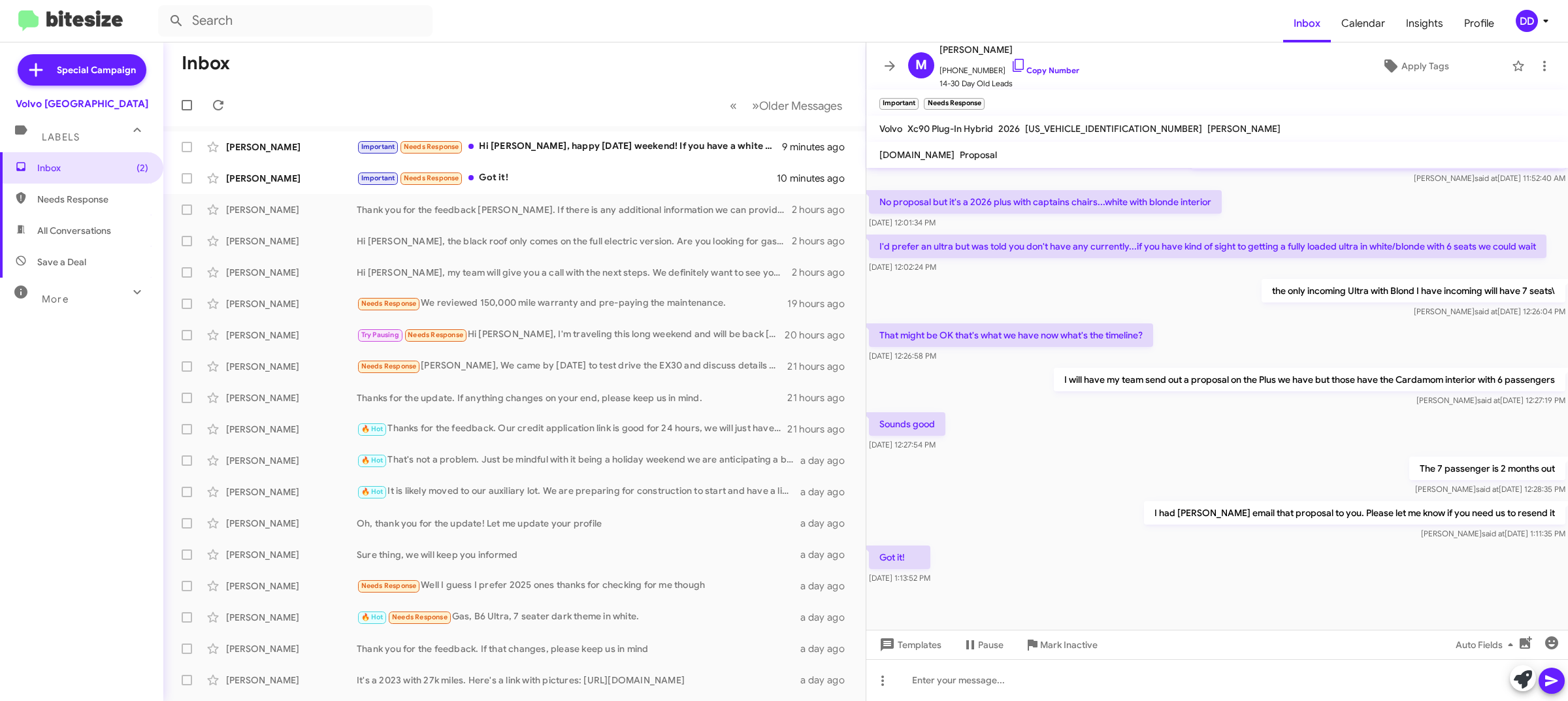
click at [468, 67] on mat-toolbar-row "Inbox" at bounding box center [514, 63] width 702 height 42
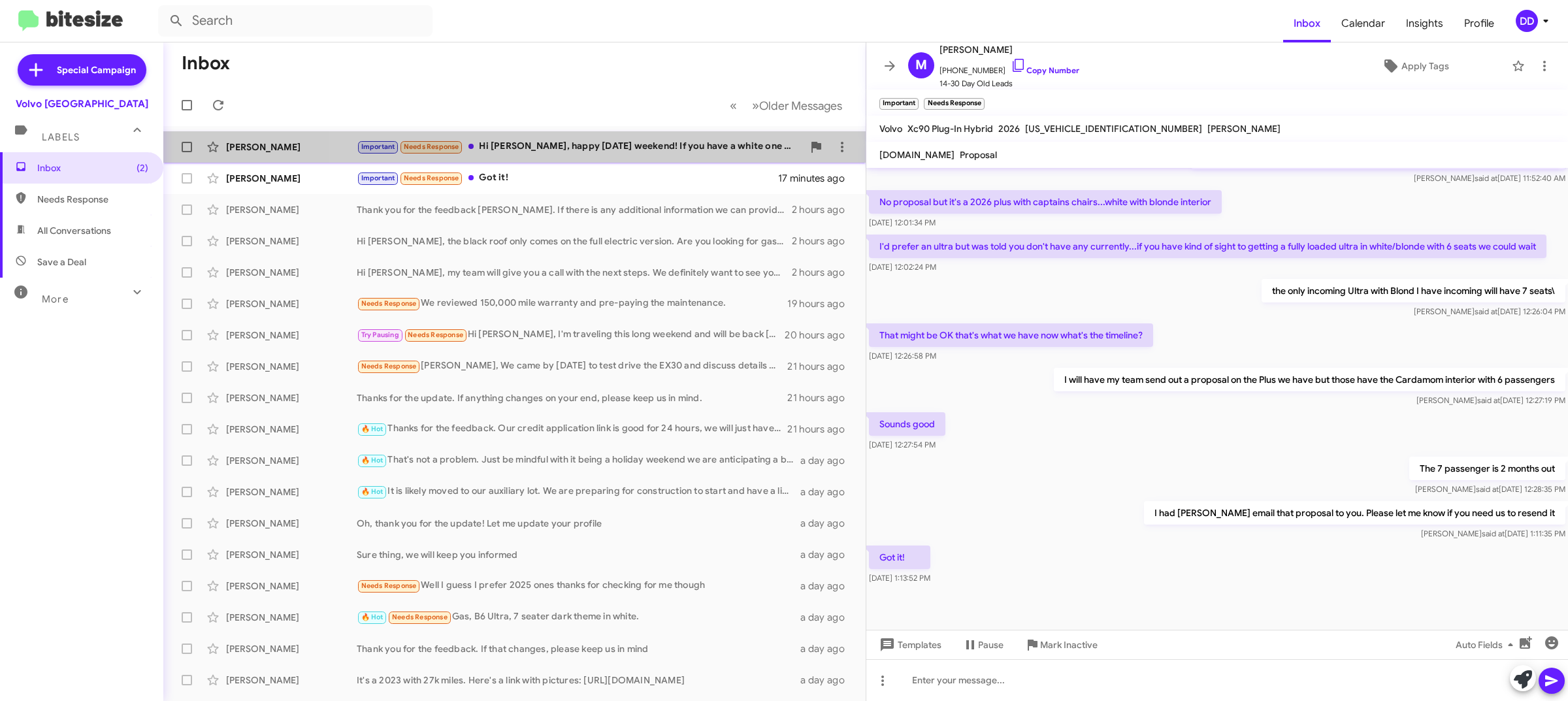
click at [643, 143] on div "Important Needs Response Hi [PERSON_NAME], happy [DATE] weekend! If you have a …" at bounding box center [579, 147] width 446 height 15
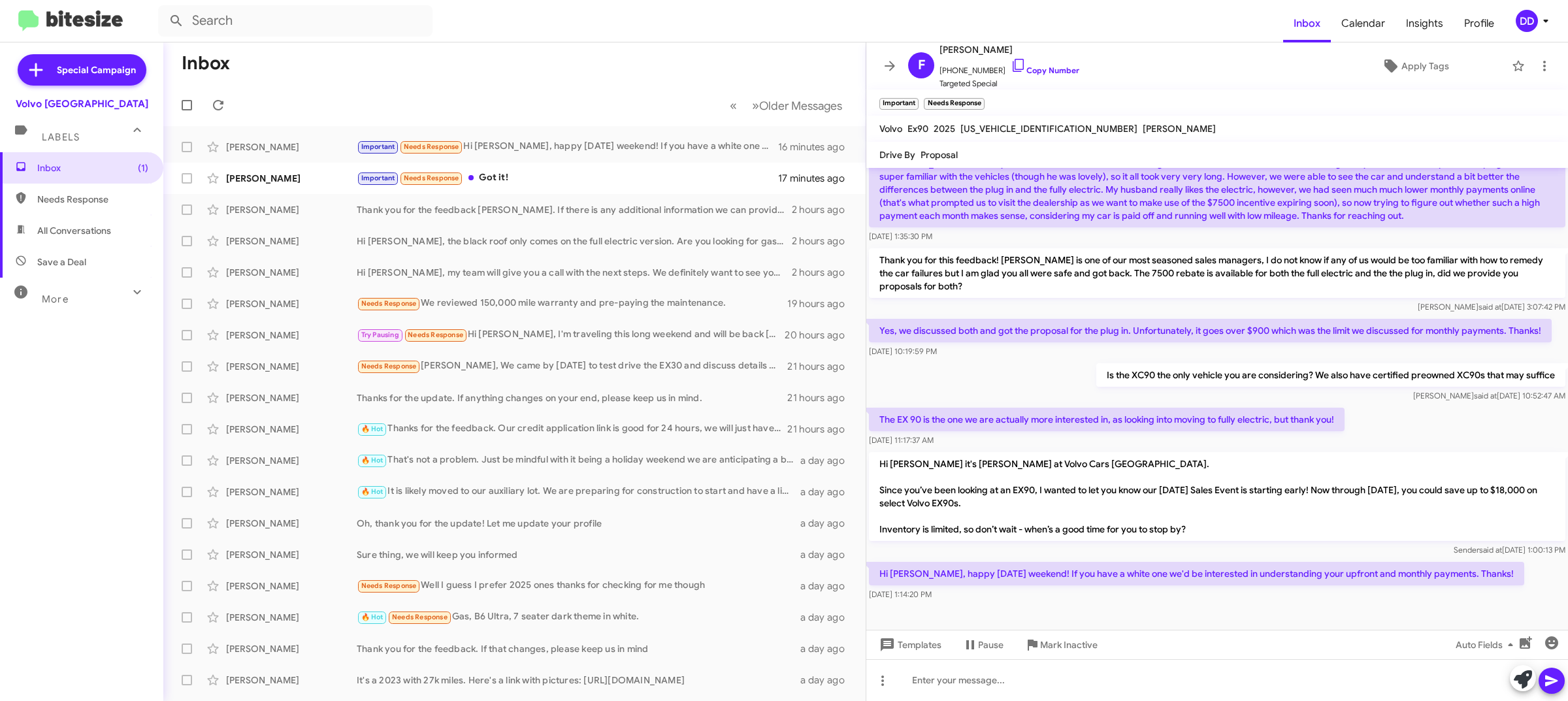
scroll to position [89, 0]
click at [1049, 73] on link "Copy Number" at bounding box center [1045, 70] width 68 height 10
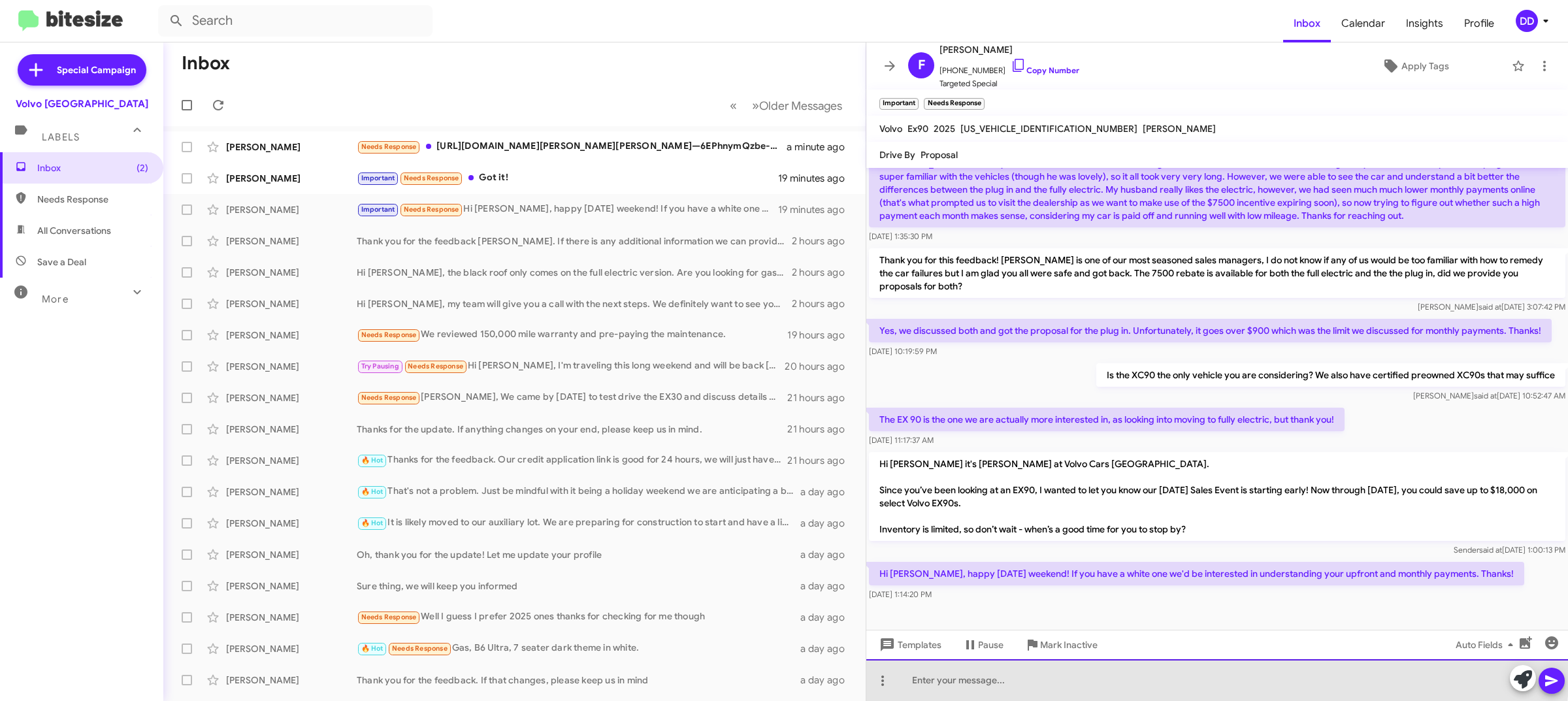
click at [1154, 674] on div at bounding box center [1216, 680] width 701 height 42
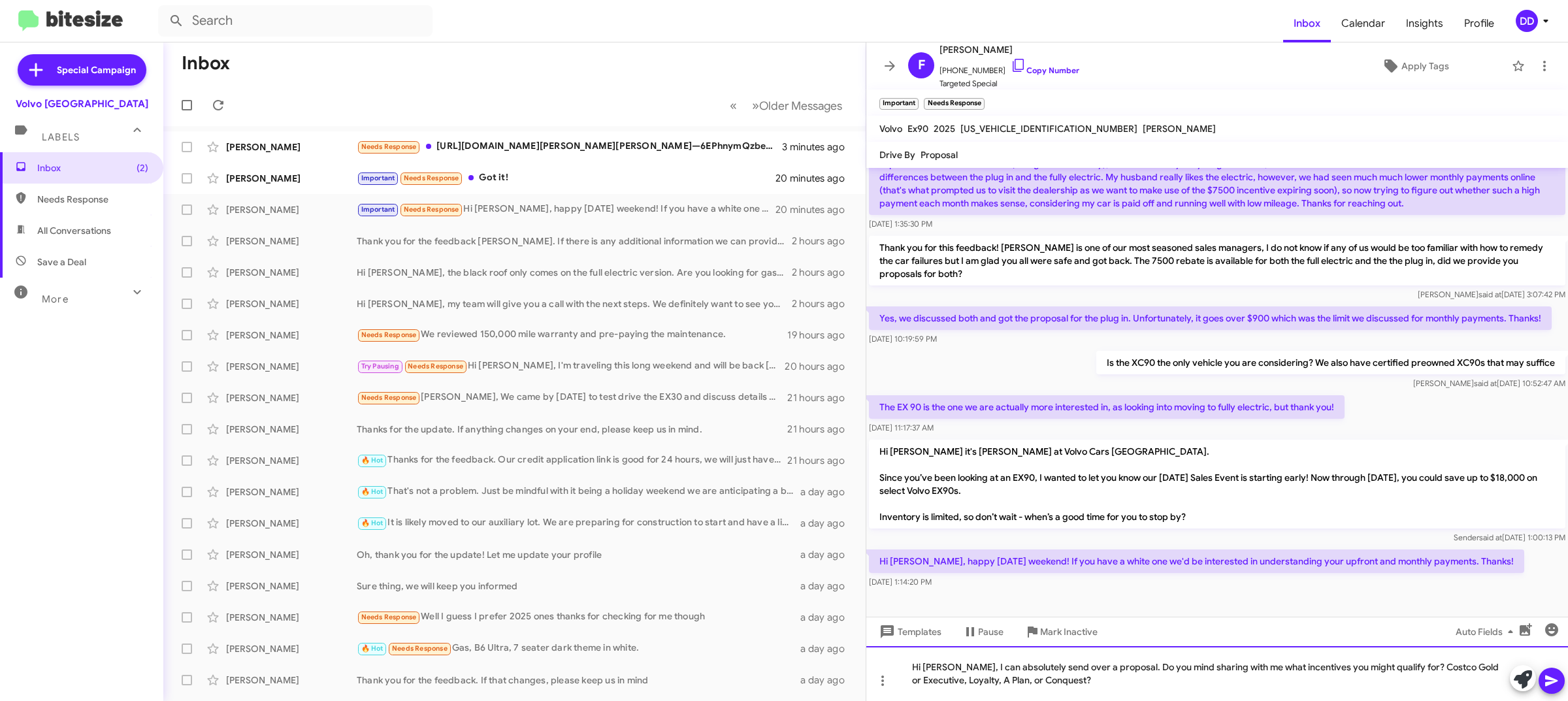
click at [1116, 689] on div "Hi [PERSON_NAME], I can absolutely send over a proposal. Do you mind sharing wi…" at bounding box center [1216, 674] width 701 height 55
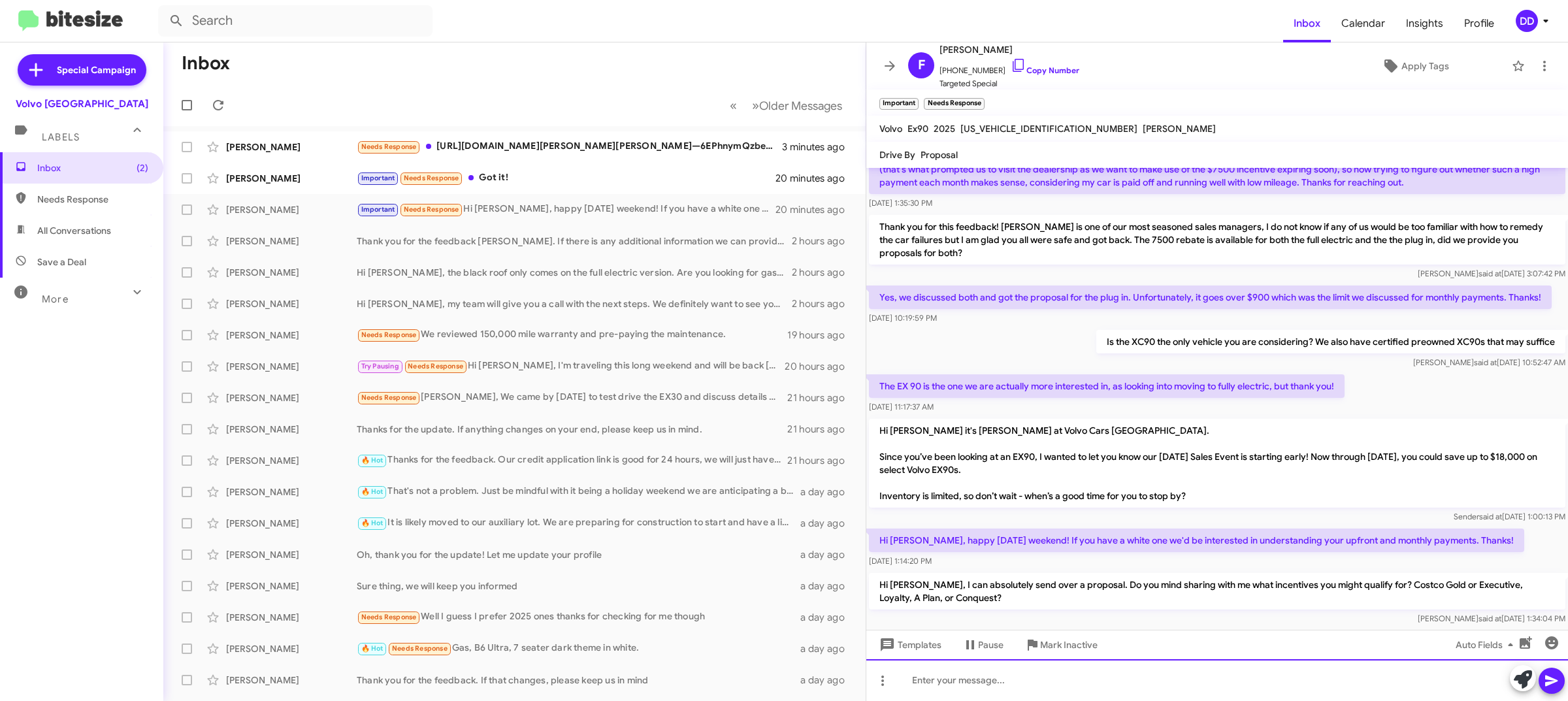
scroll to position [149, 0]
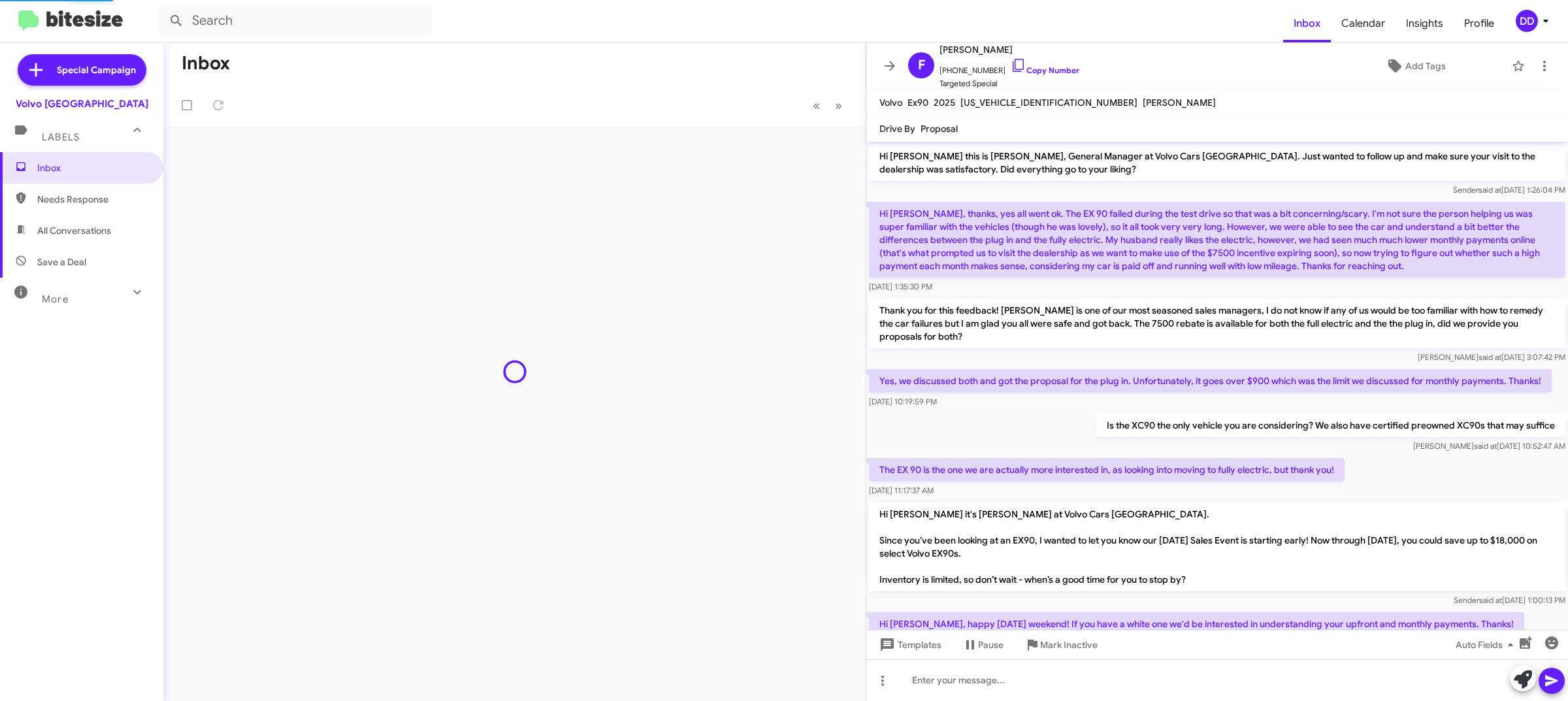
scroll to position [122, 0]
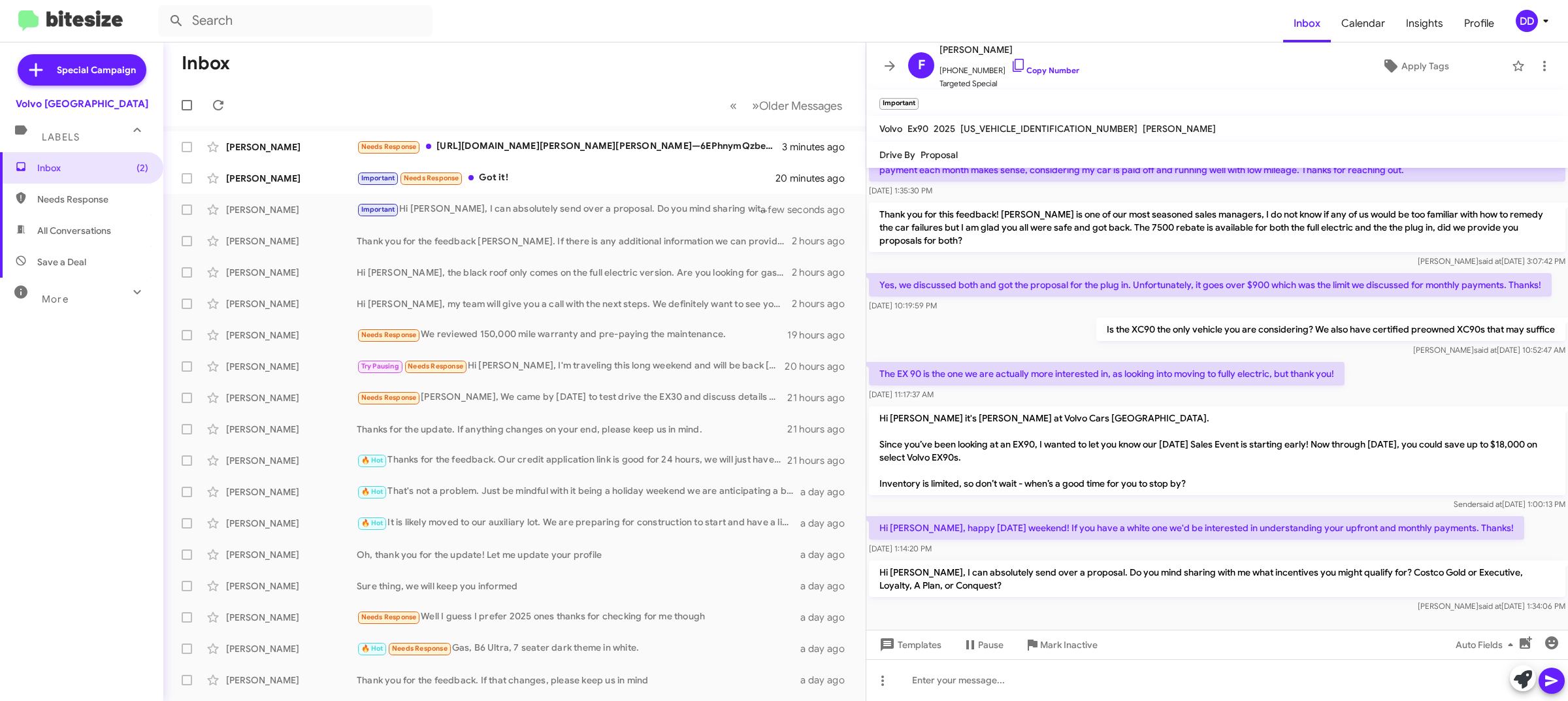
click at [589, 64] on mat-toolbar-row "Inbox" at bounding box center [514, 63] width 702 height 42
